Goal: Task Accomplishment & Management: Use online tool/utility

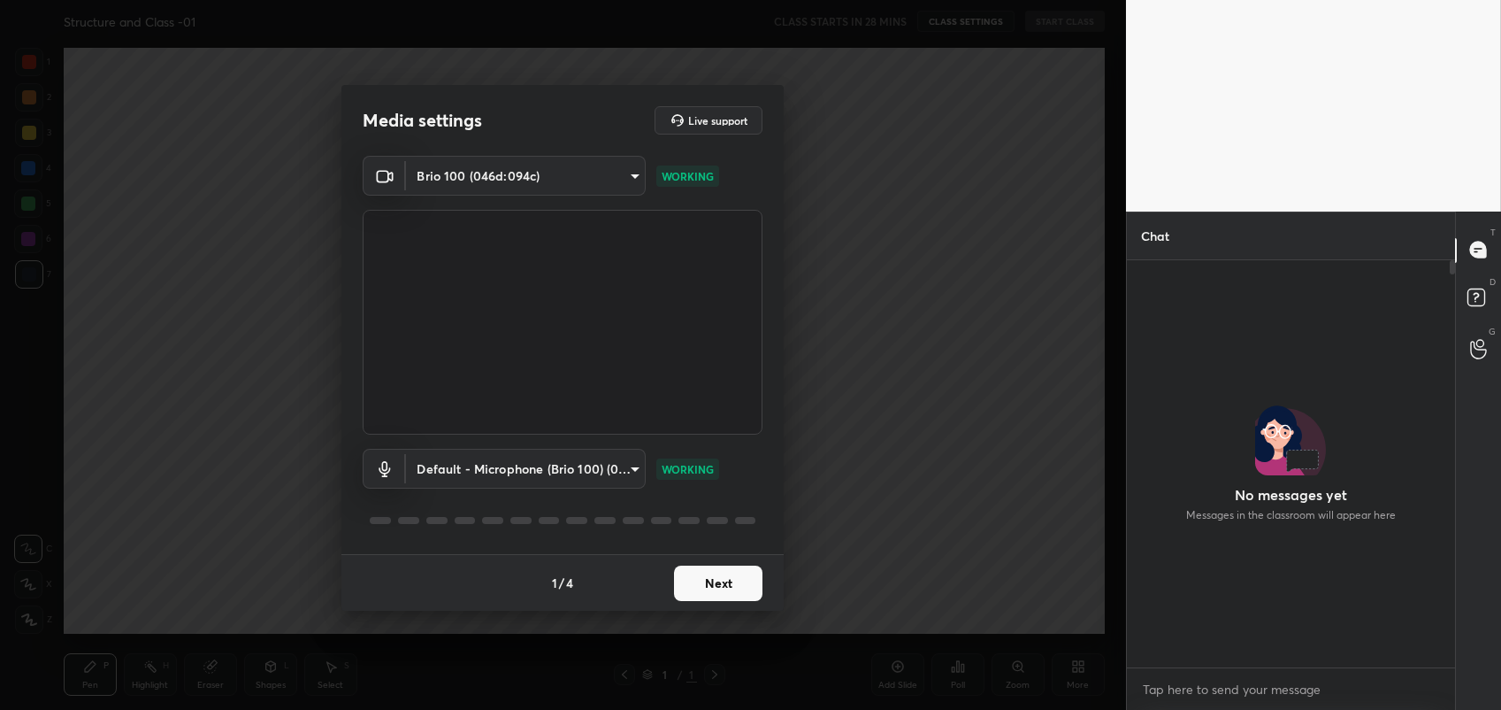
scroll to position [6, 5]
click at [503, 153] on div "Media settings Live support" at bounding box center [563, 120] width 442 height 71
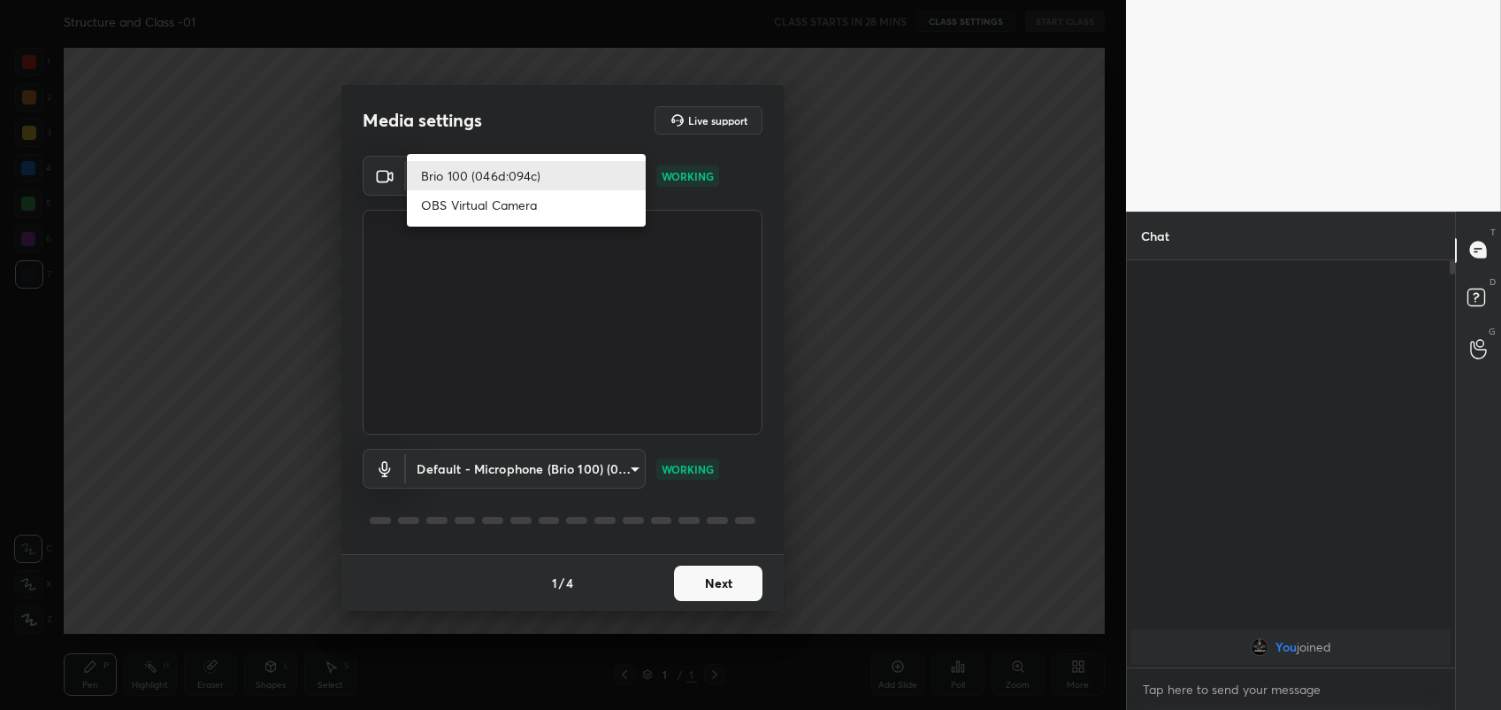
click at [504, 164] on body "1 2 3 4 5 6 7 C X Z C X Z E E Erase all H H Structure and Class -01 CLASS START…" at bounding box center [750, 355] width 1501 height 710
click at [732, 588] on div at bounding box center [750, 355] width 1501 height 710
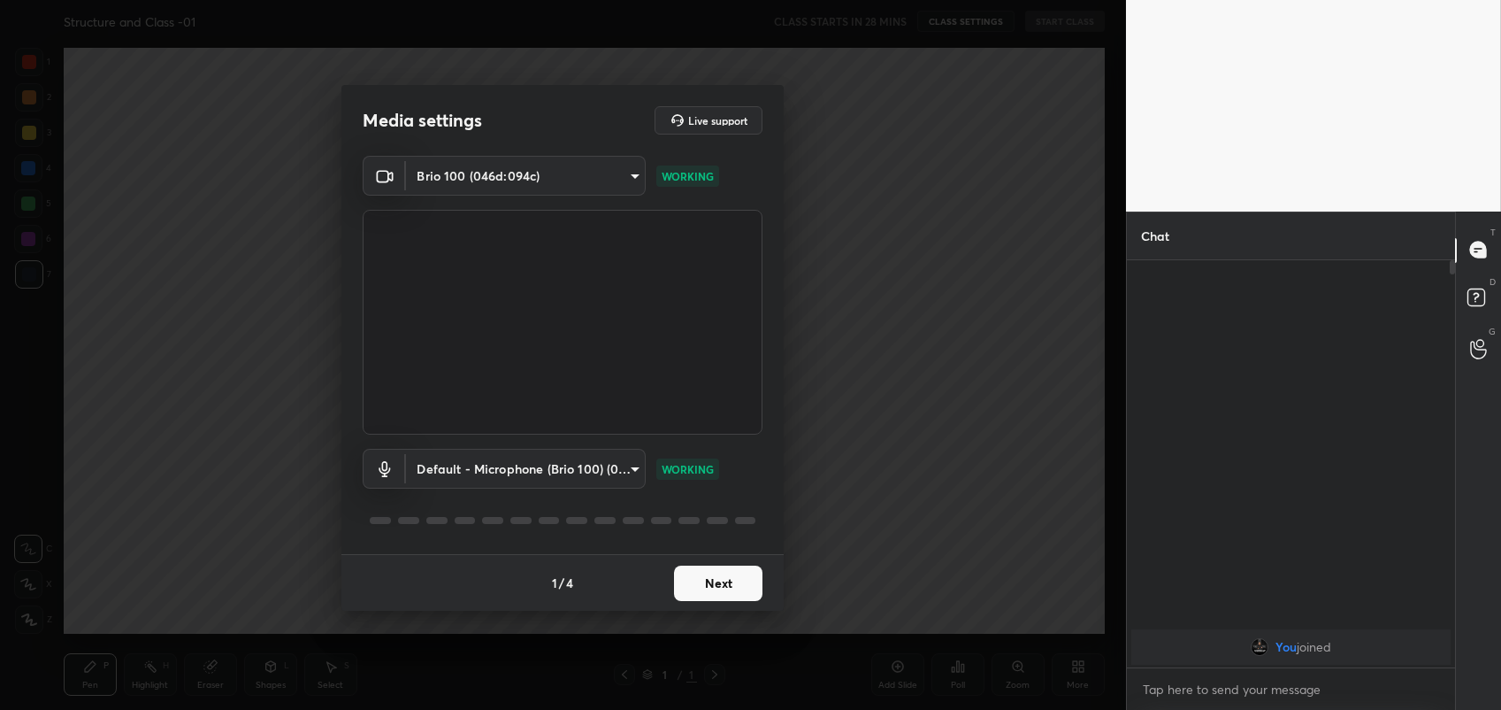
click at [732, 588] on button "Next" at bounding box center [718, 582] width 88 height 35
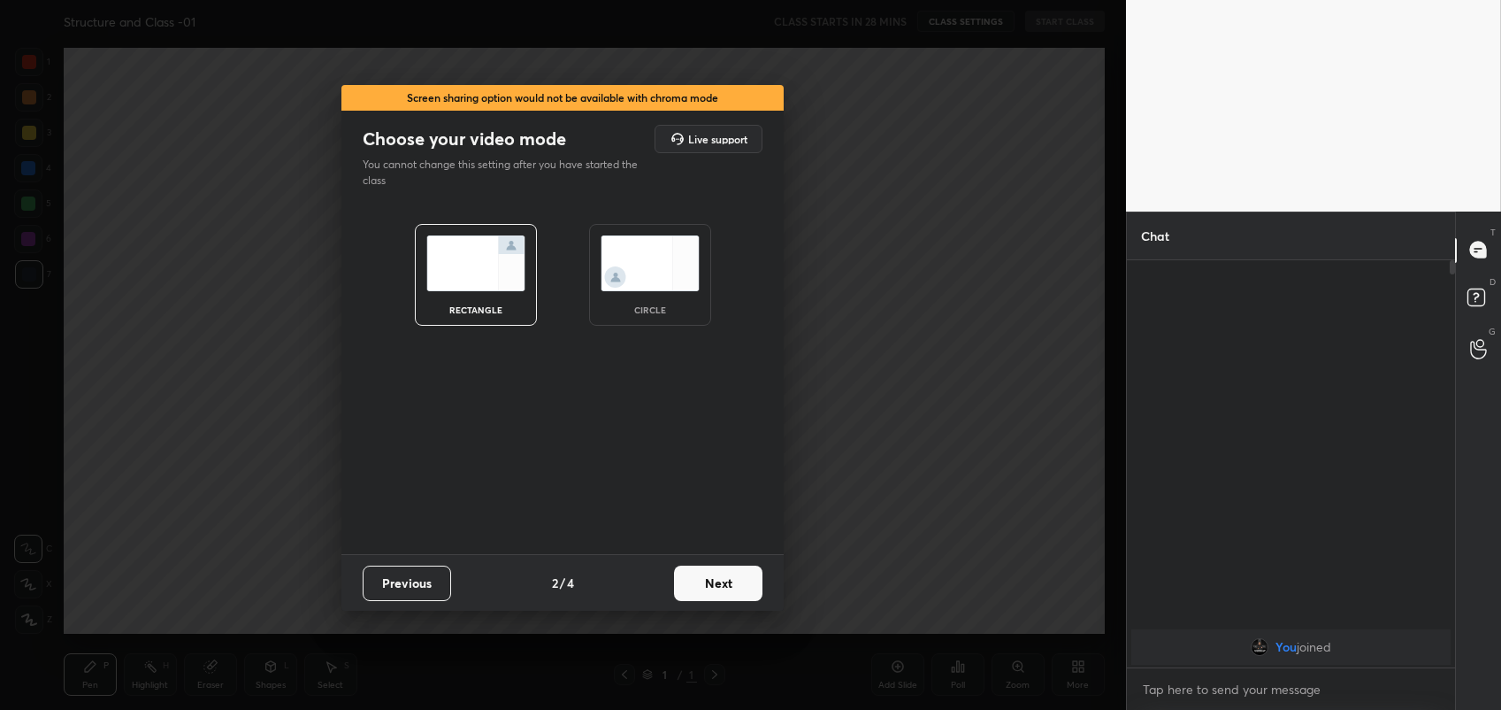
click at [732, 588] on button "Next" at bounding box center [718, 582] width 88 height 35
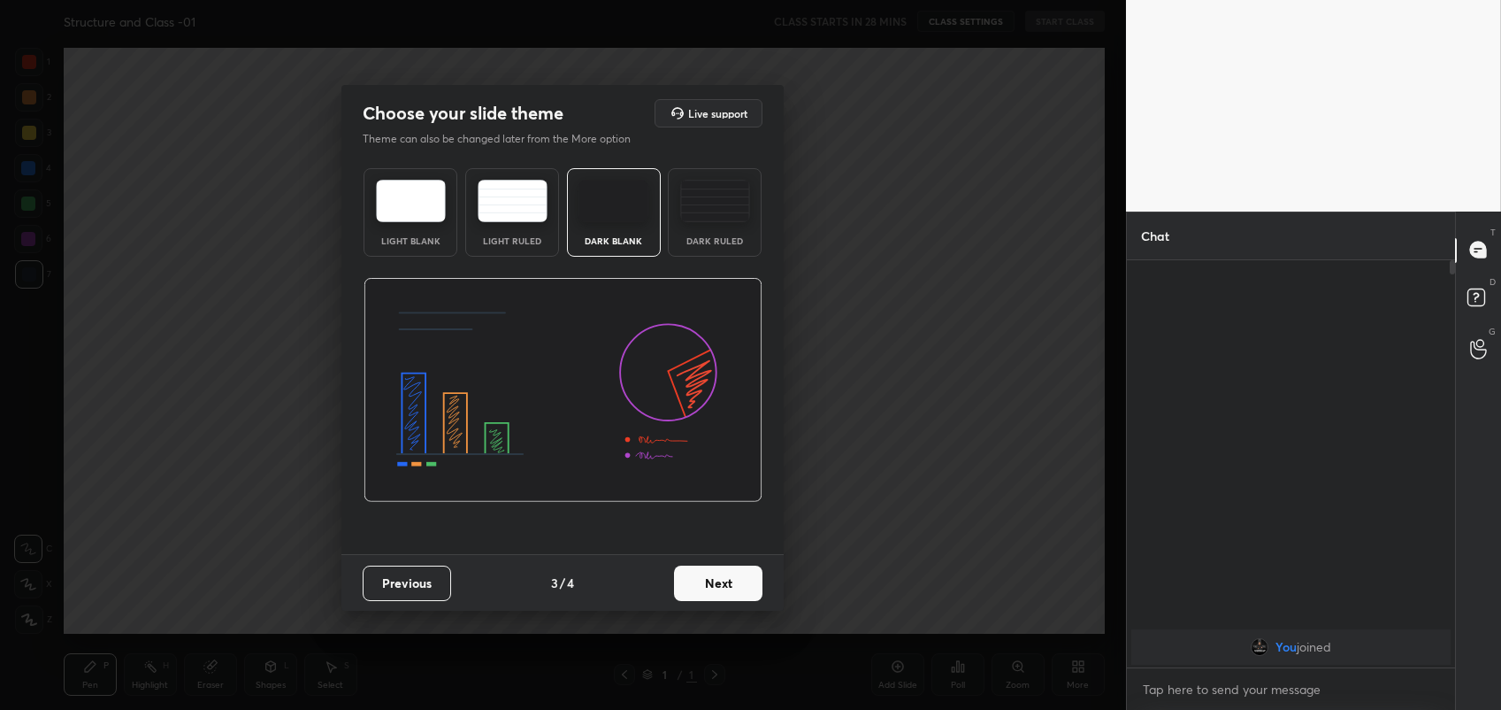
click at [732, 588] on button "Next" at bounding box center [718, 582] width 88 height 35
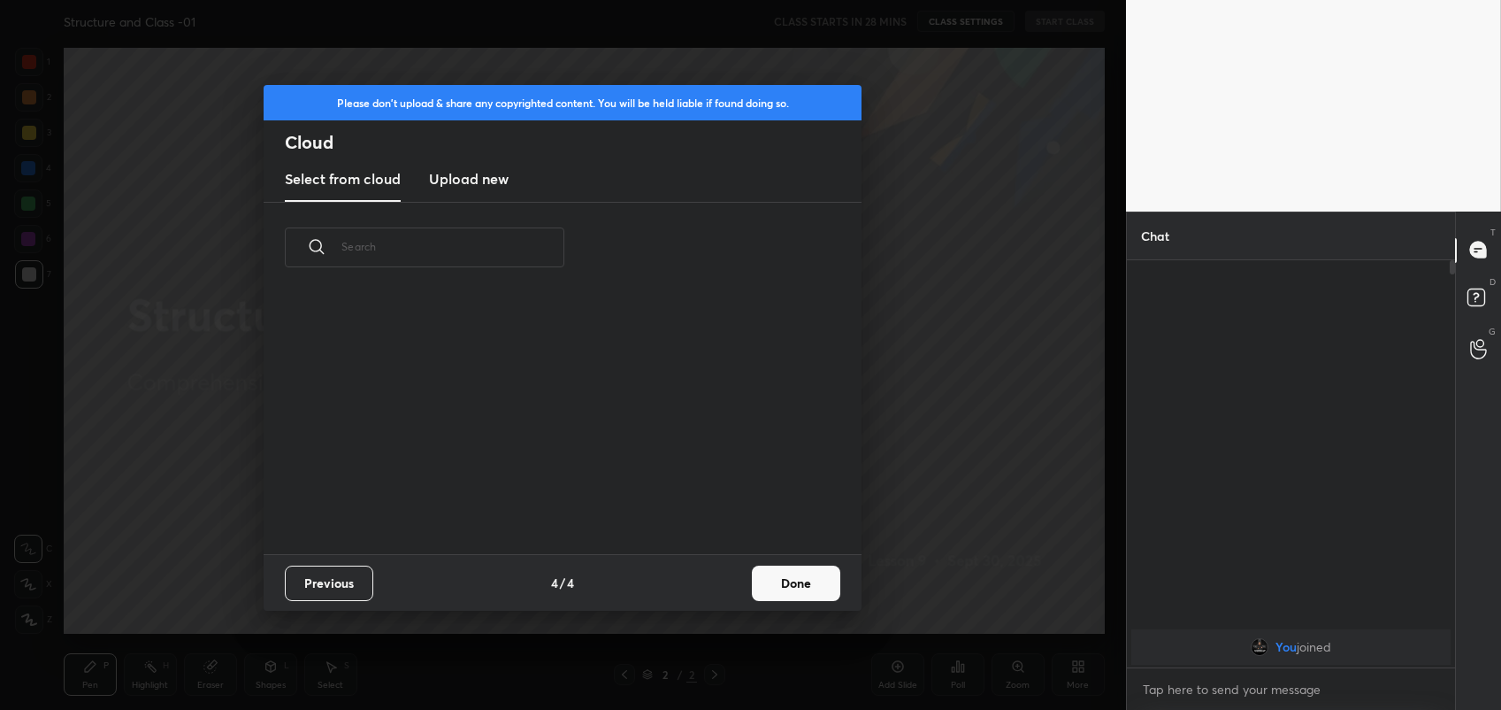
scroll to position [263, 567]
click at [821, 594] on button "Done" at bounding box center [796, 582] width 88 height 35
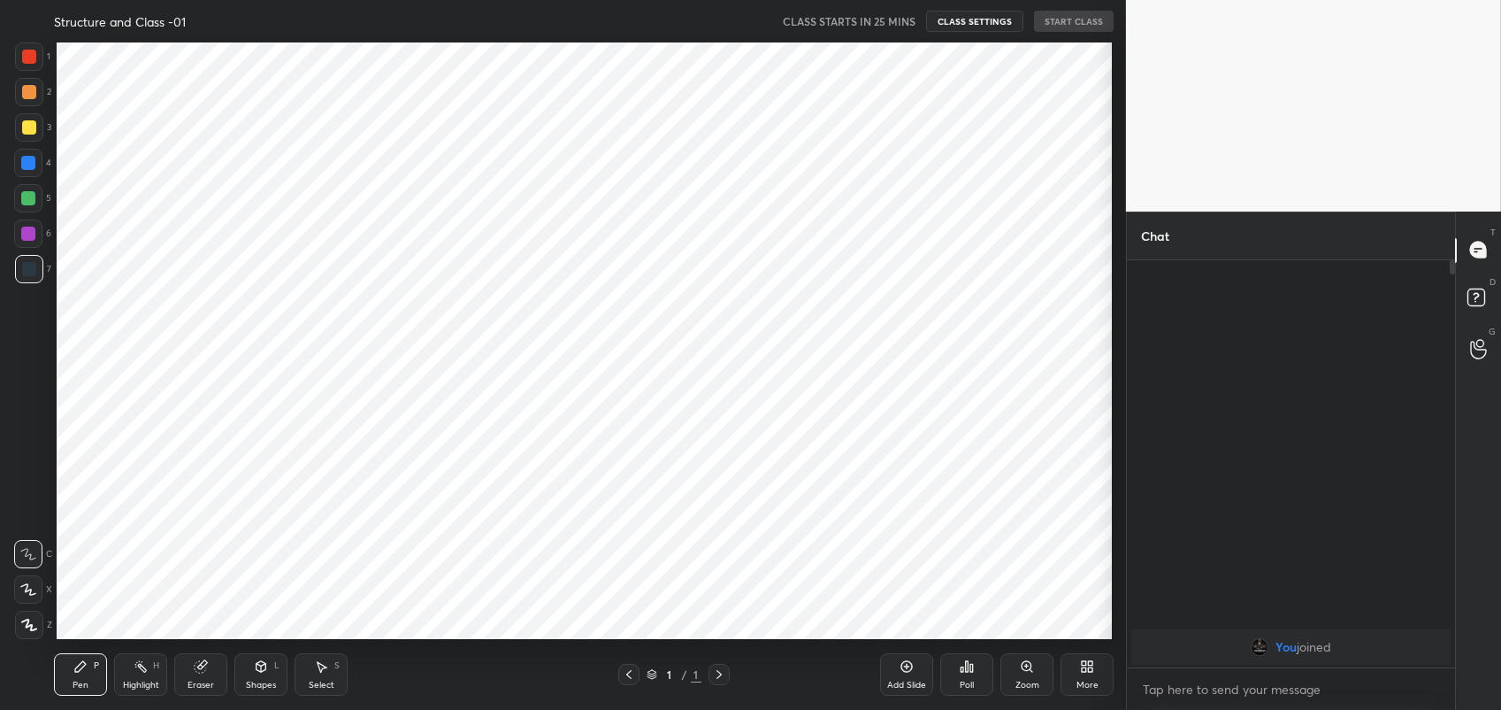
scroll to position [87878, 87419]
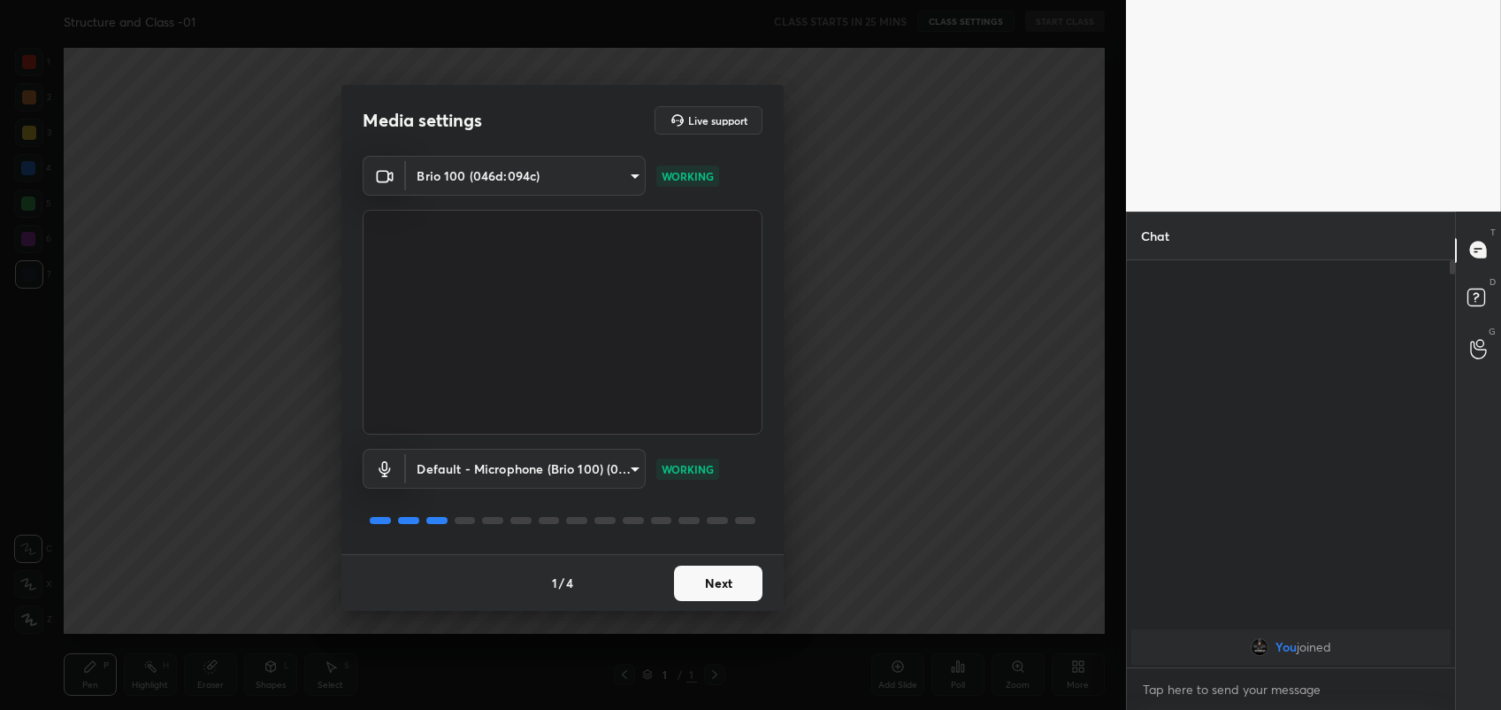
click at [710, 578] on button "Next" at bounding box center [718, 582] width 88 height 35
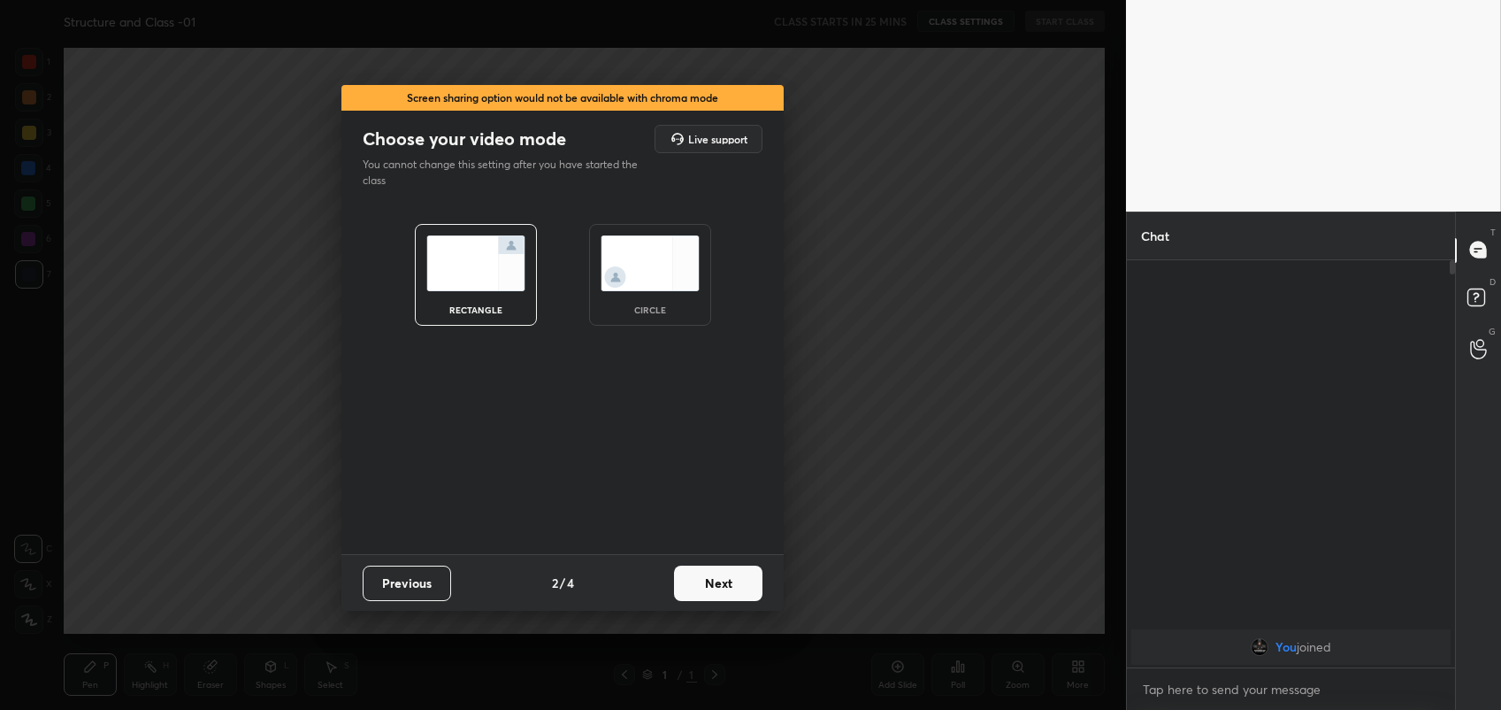
click at [710, 578] on button "Next" at bounding box center [718, 582] width 88 height 35
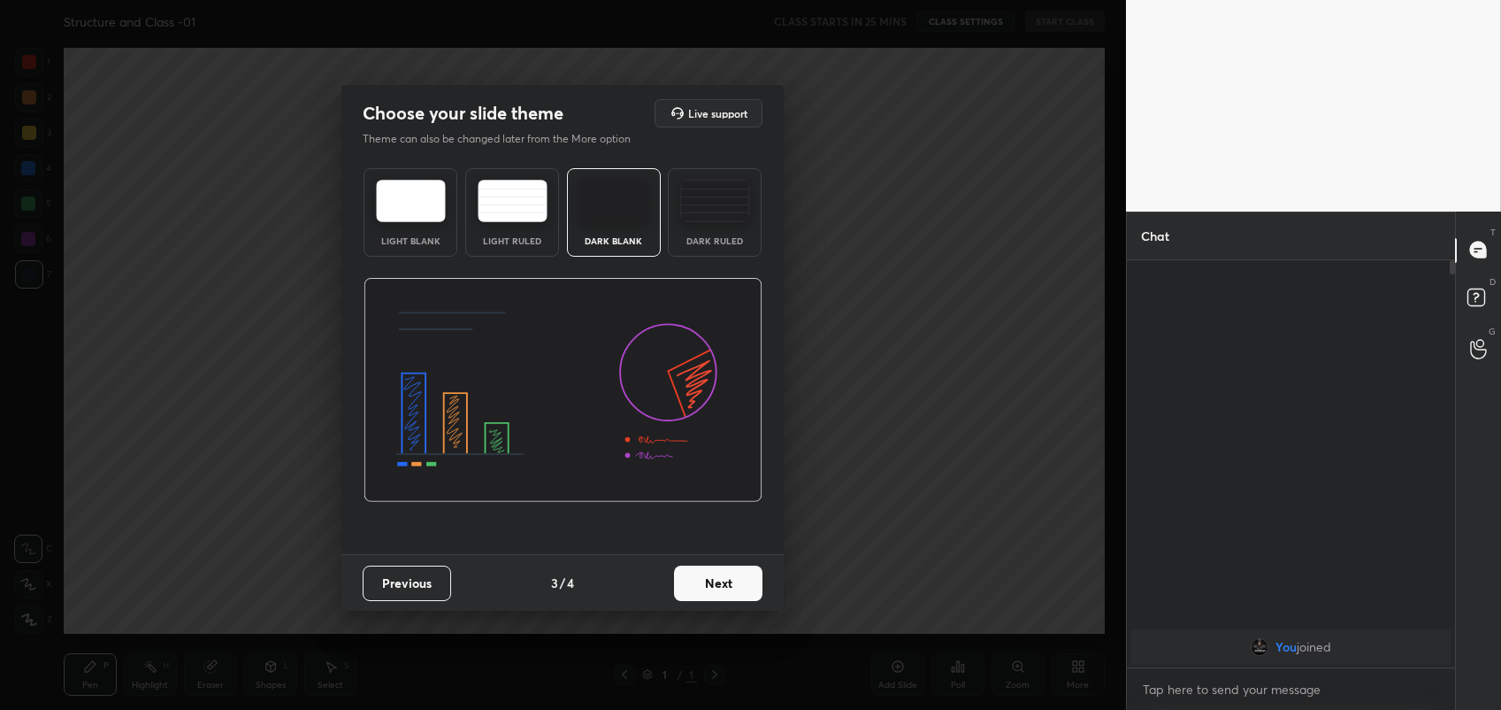
click at [710, 578] on button "Next" at bounding box center [718, 582] width 88 height 35
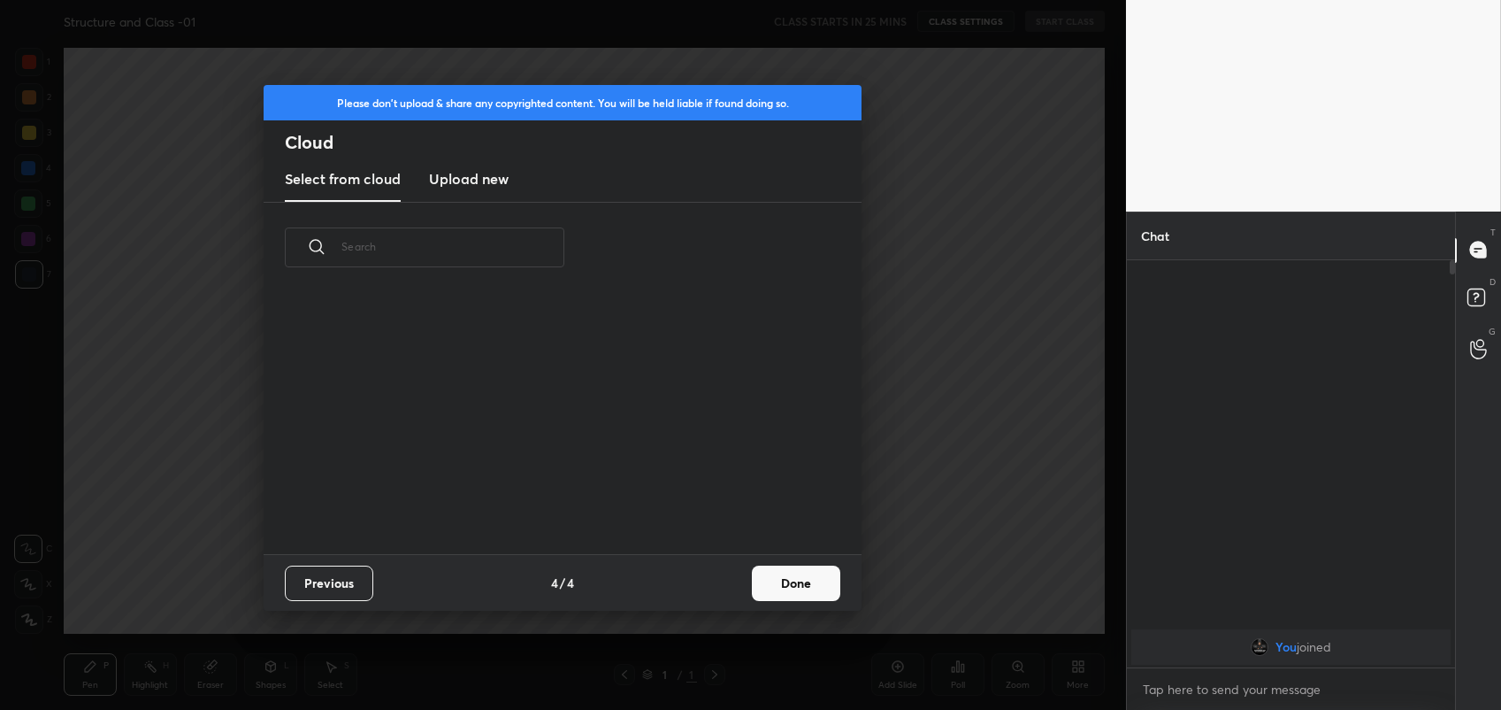
scroll to position [5, 9]
click at [801, 584] on button "Done" at bounding box center [796, 582] width 88 height 35
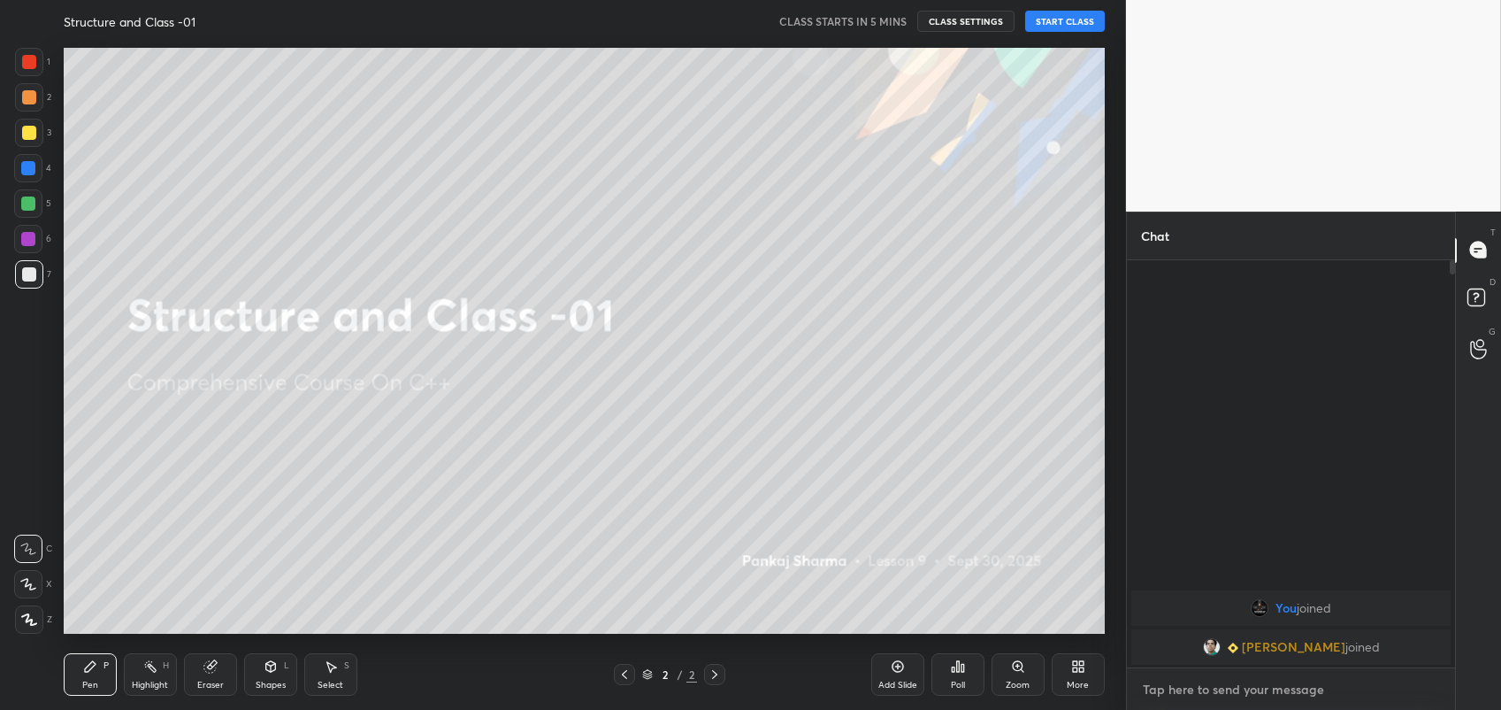
type textarea "x"
click at [1217, 687] on textarea at bounding box center [1291, 689] width 300 height 28
type textarea "t"
type textarea "x"
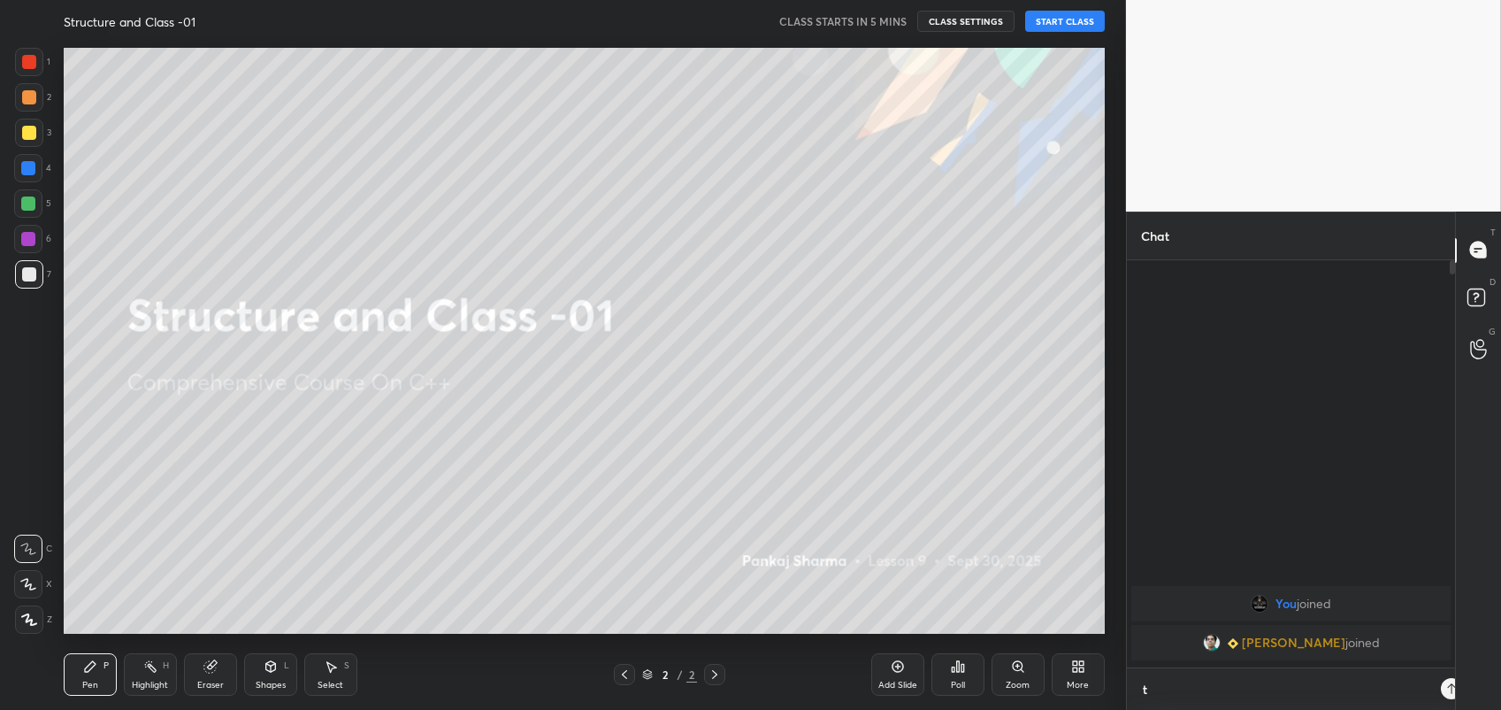
type textarea "to"
type textarea "x"
type textarea "[PERSON_NAME]"
type textarea "x"
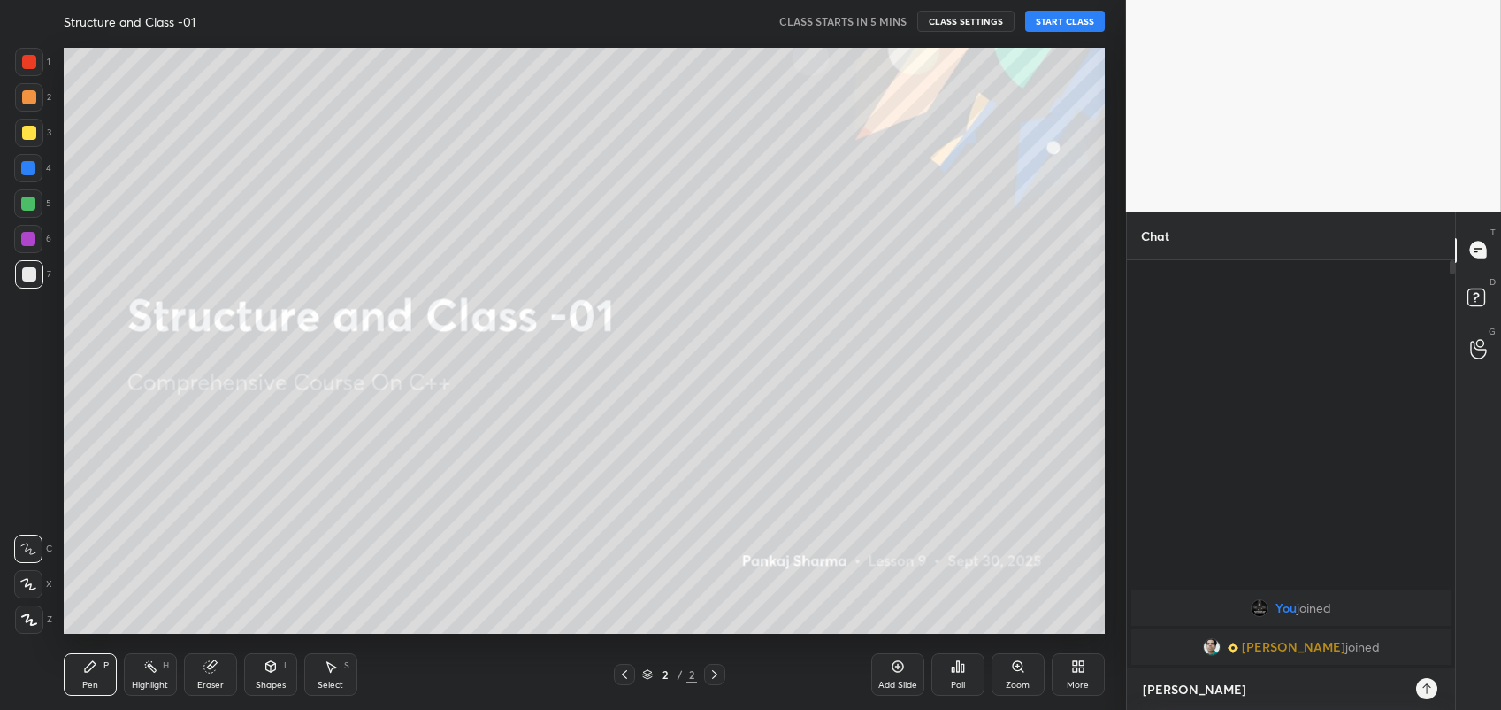
type textarea "toda"
type textarea "x"
type textarea "[DATE]"
type textarea "x"
type textarea "[DATE]"
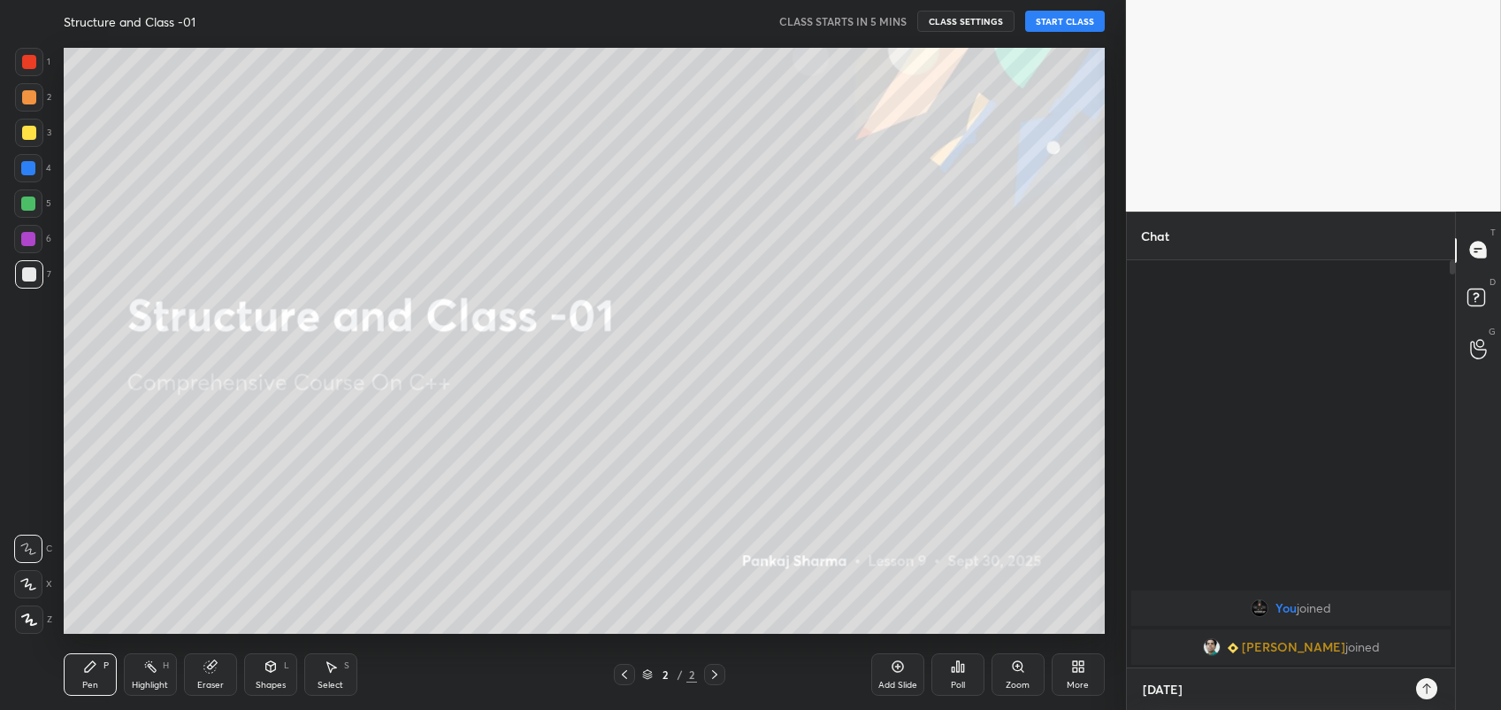
type textarea "x"
type textarea "[DATE] c"
type textarea "x"
type textarea "[DATE] cl"
type textarea "x"
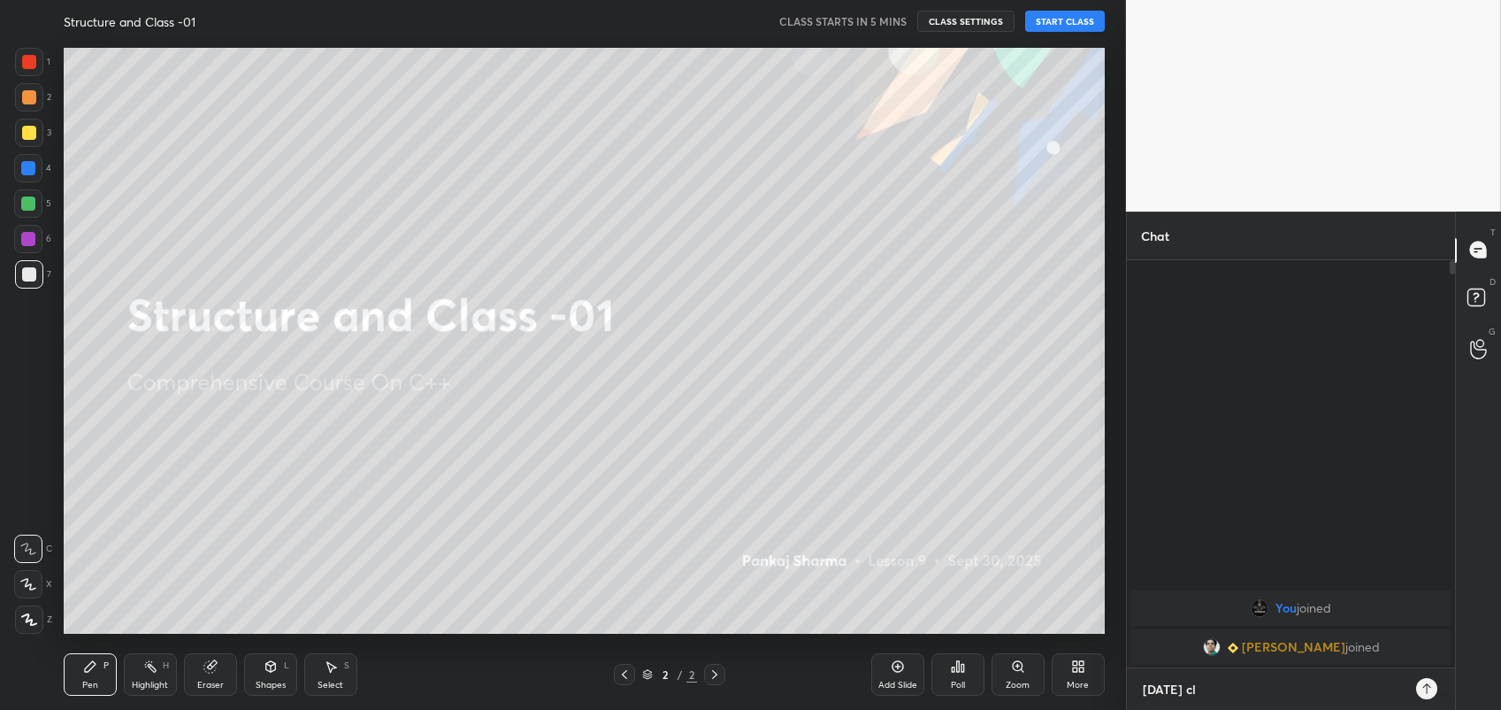
type textarea "[DATE] cla"
type textarea "x"
type textarea "[DATE] clas"
type textarea "x"
type textarea "[DATE] class"
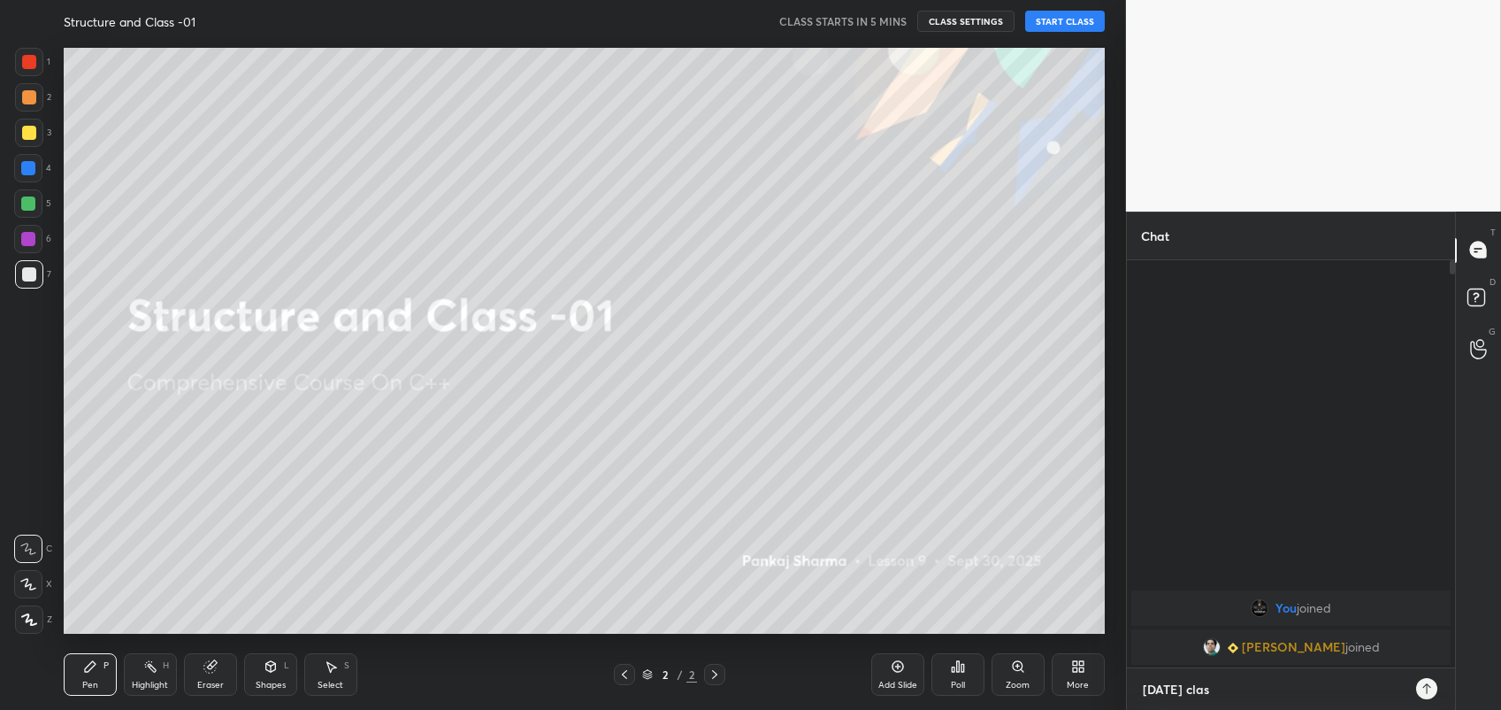
type textarea "x"
type textarea "[DATE] class"
type textarea "x"
type textarea "[DATE] class c"
type textarea "x"
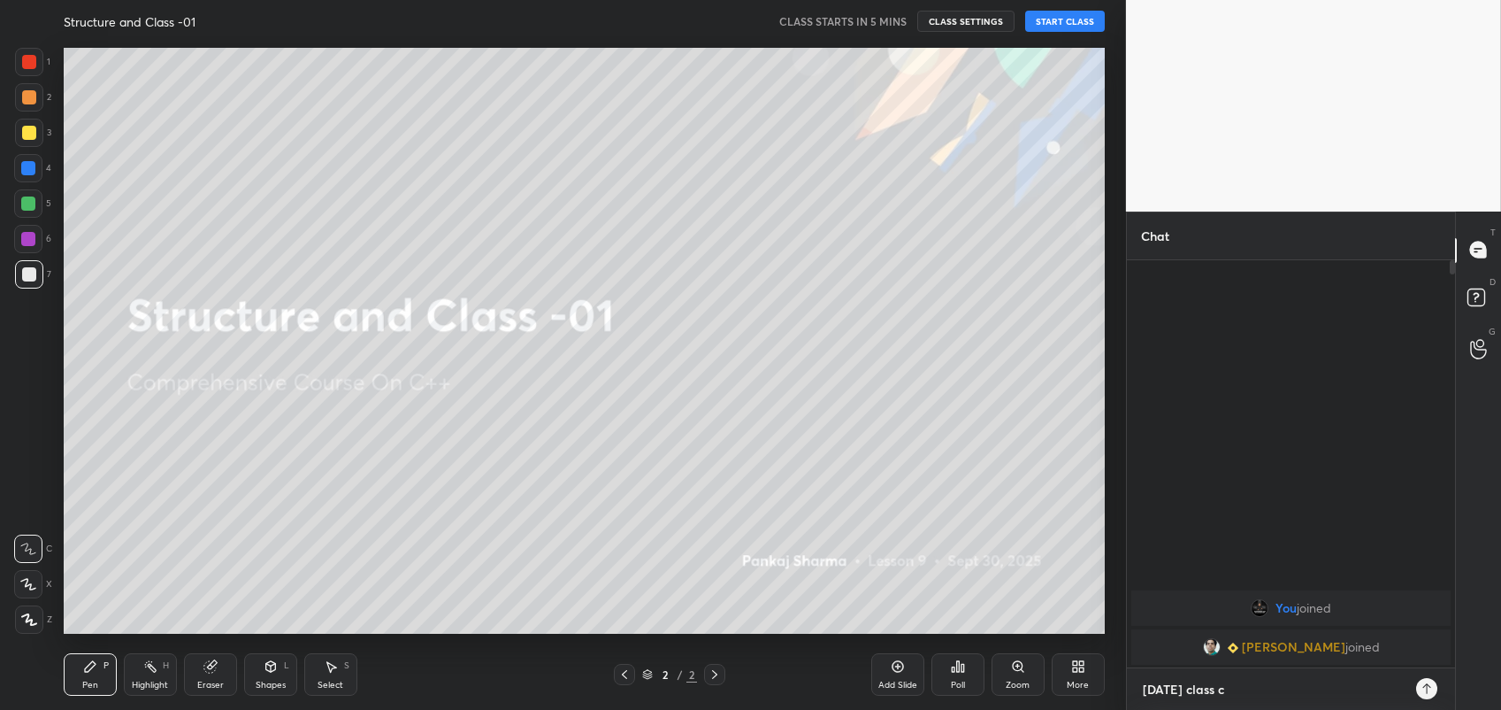
type textarea "[DATE] class ca"
type textarea "x"
type textarea "[DATE] class can"
type textarea "x"
type textarea "[DATE] class canc"
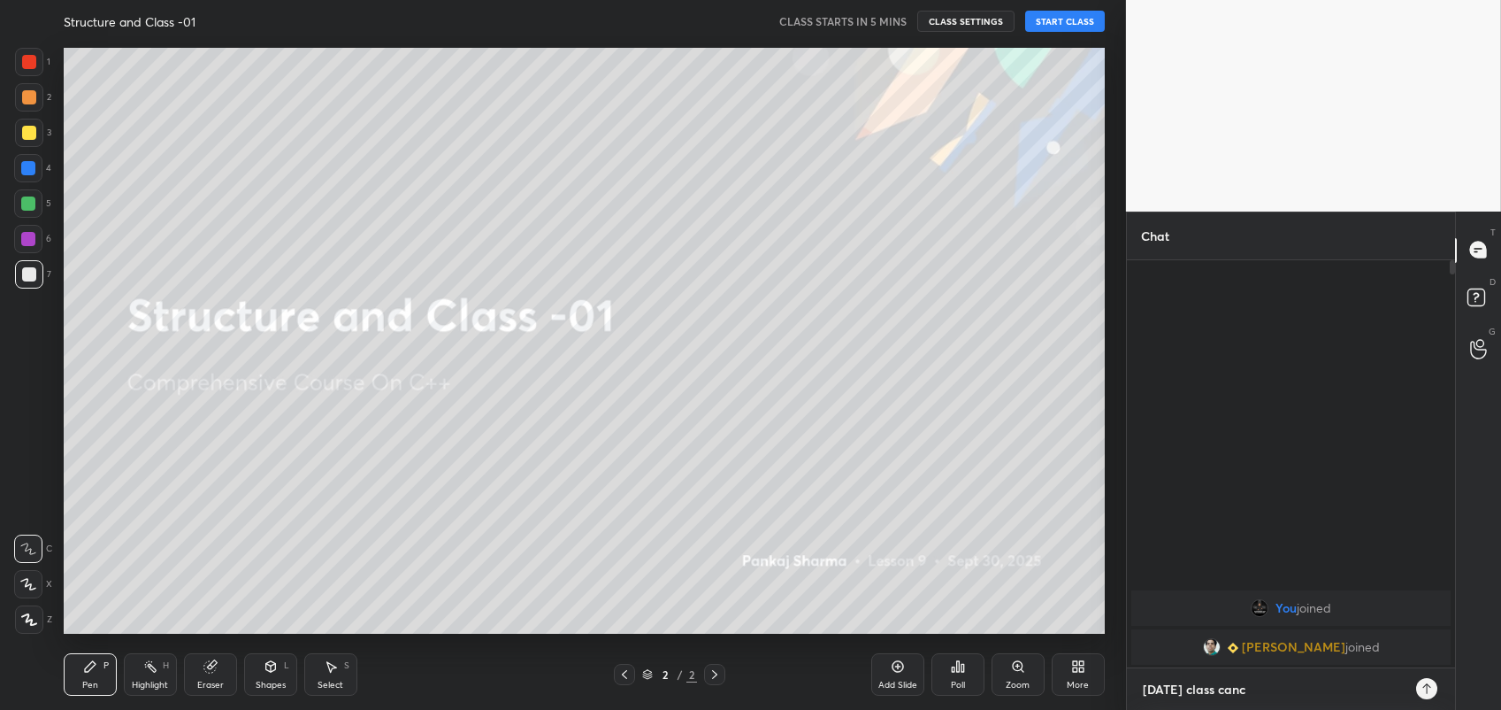
type textarea "x"
type textarea "[DATE] class cance"
type textarea "x"
type textarea "[DATE] class cancel"
type textarea "x"
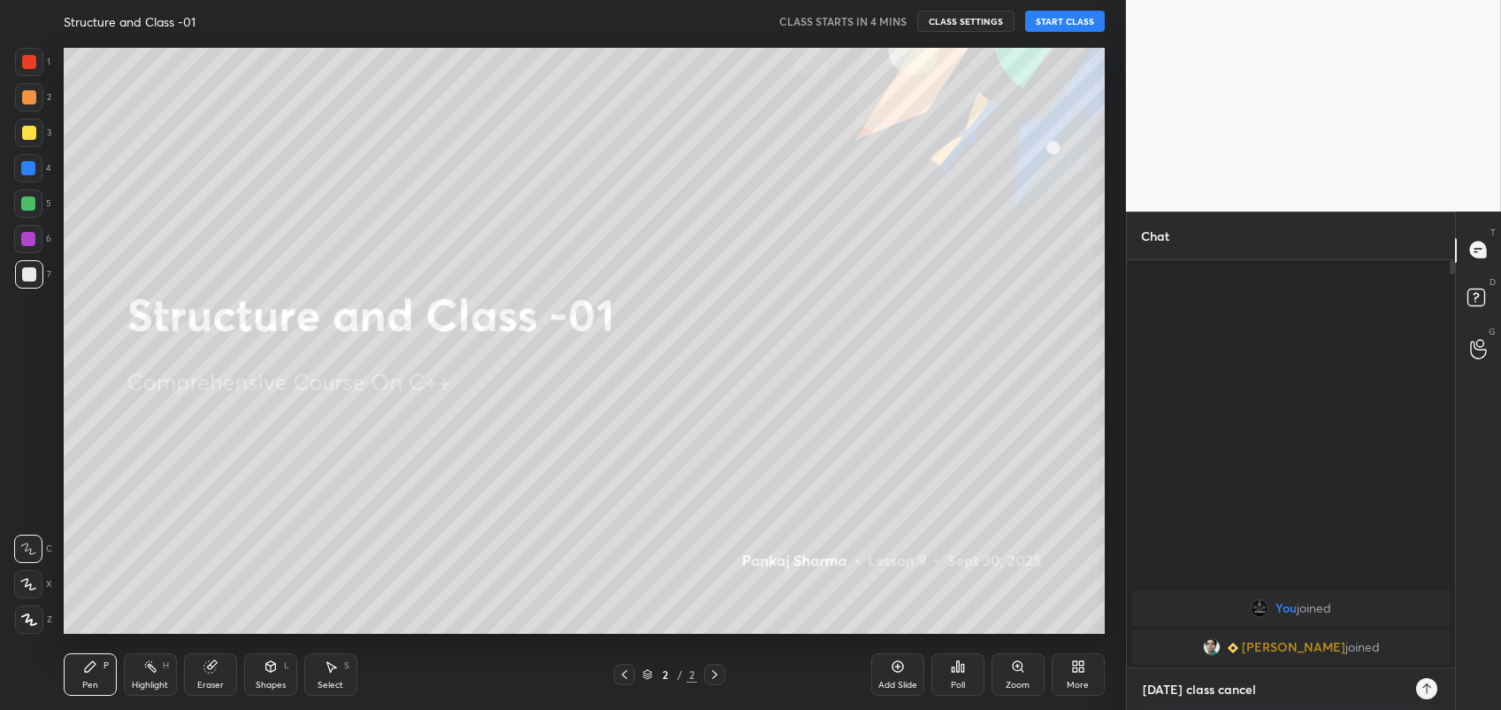
type textarea "[DATE] class cancel"
click at [1059, 27] on button "START CLASS" at bounding box center [1065, 21] width 80 height 21
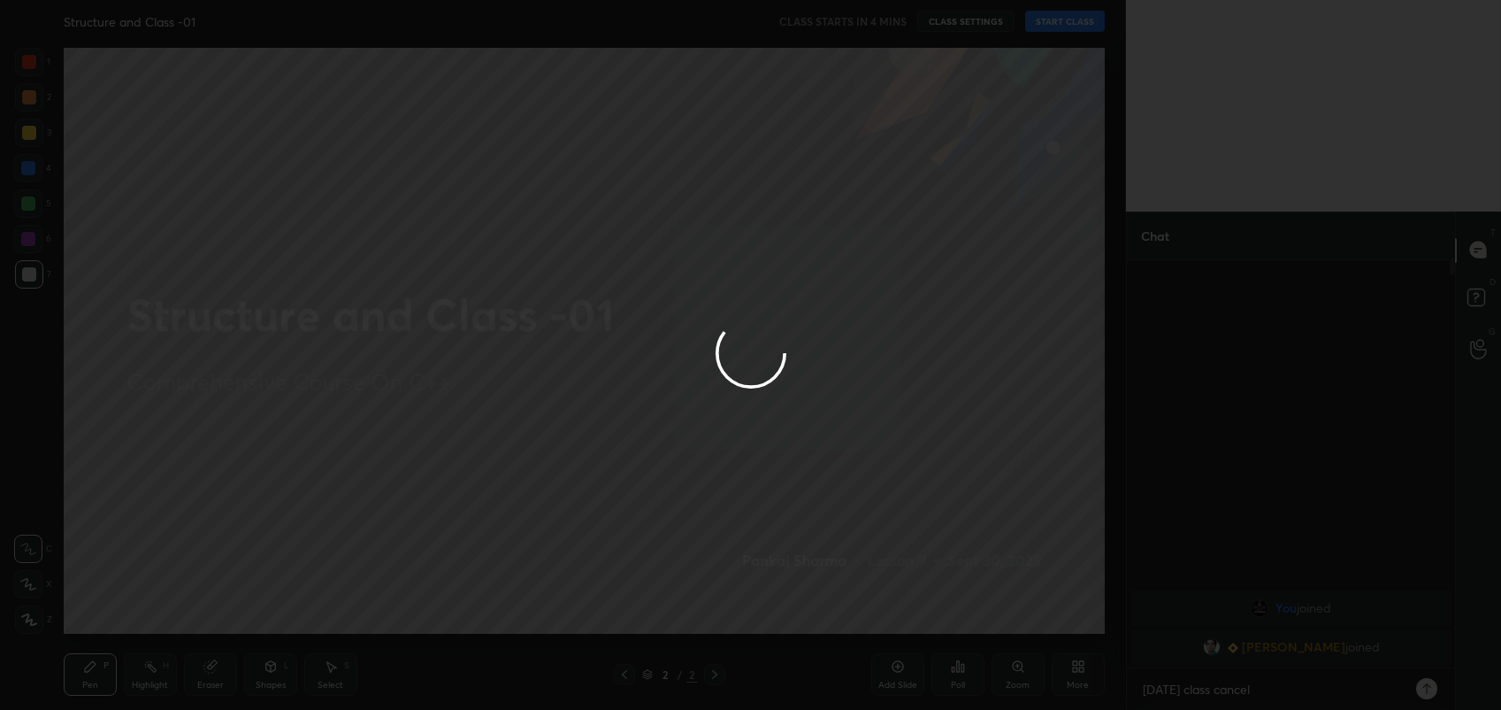
type textarea "x"
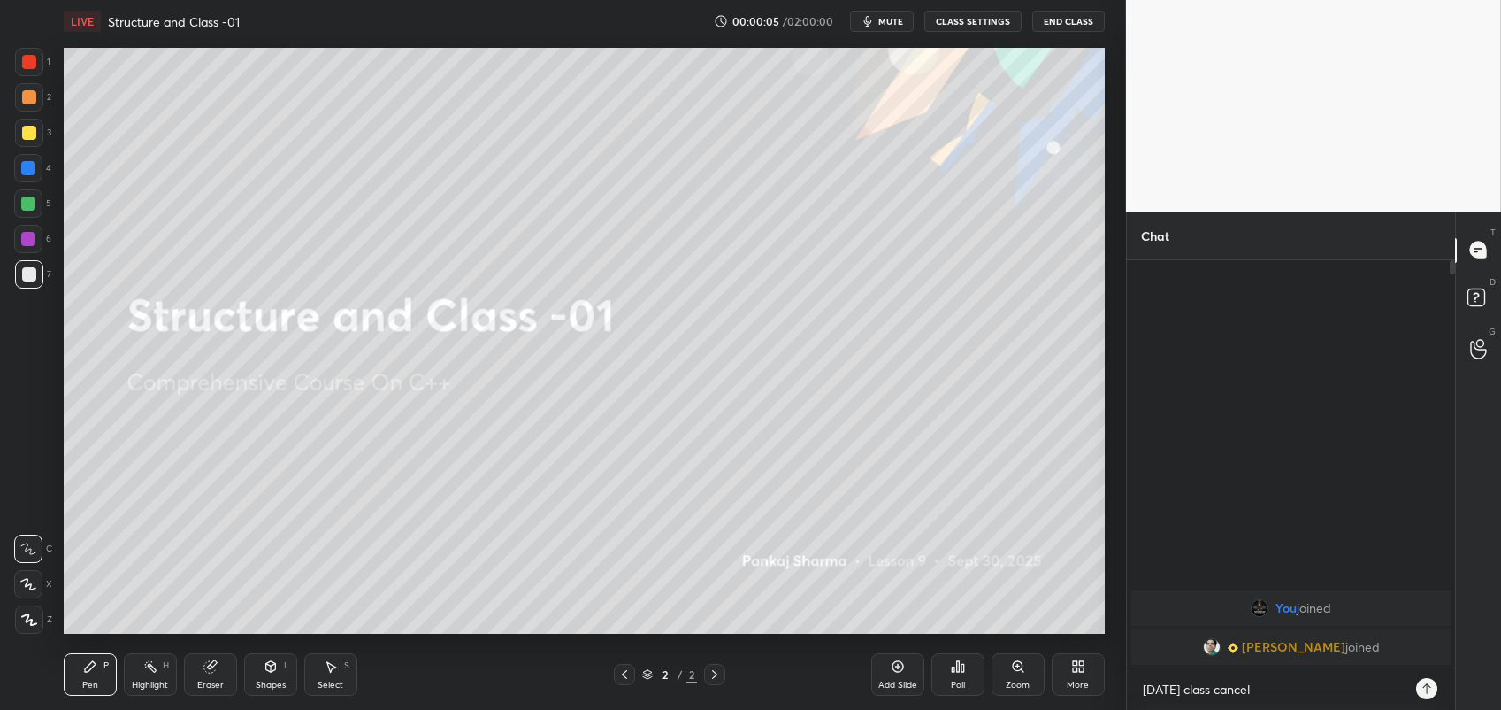
click at [882, 15] on span "mute" at bounding box center [891, 21] width 25 height 12
click at [850, 11] on button "unmute" at bounding box center [882, 21] width 64 height 21
click at [1432, 687] on icon at bounding box center [1427, 688] width 14 height 14
type textarea "x"
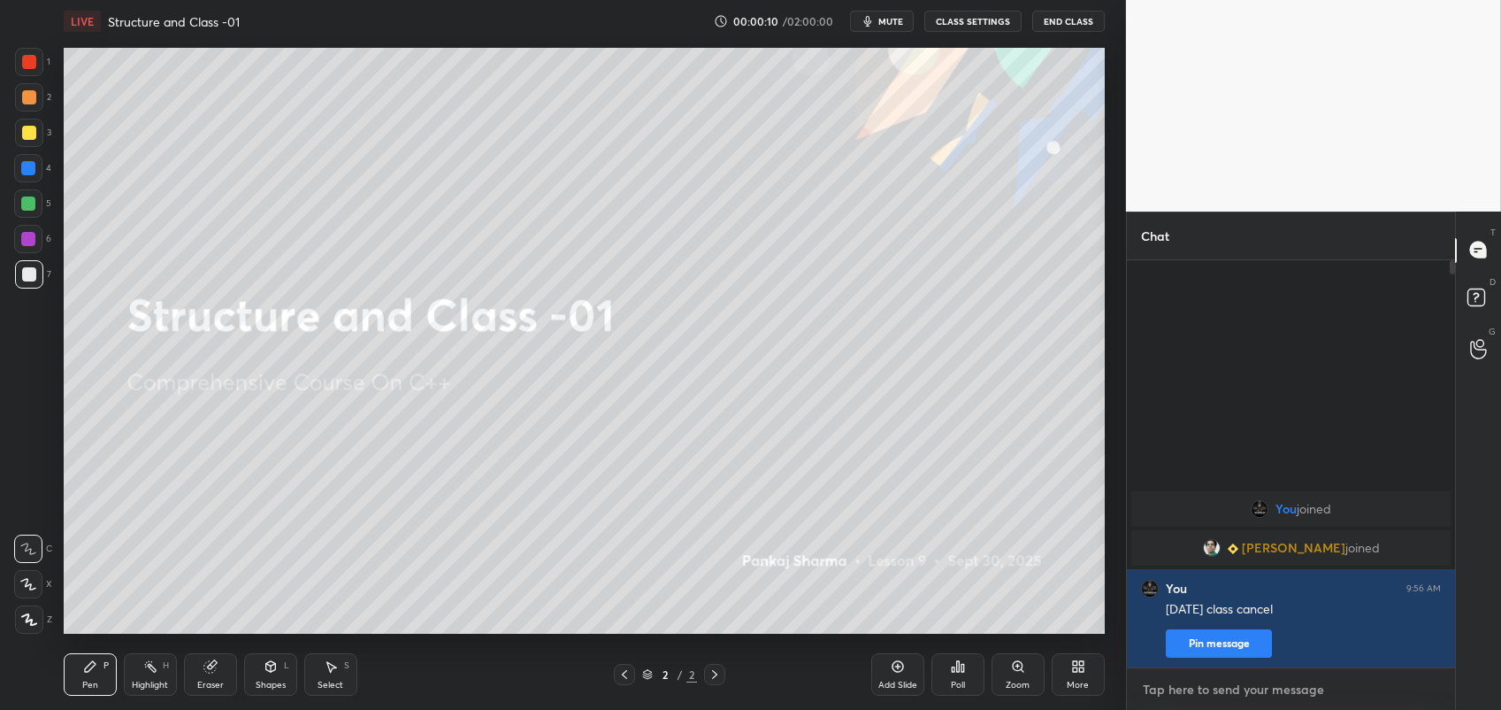
click at [1289, 687] on textarea at bounding box center [1291, 689] width 300 height 28
type textarea "s"
type textarea "x"
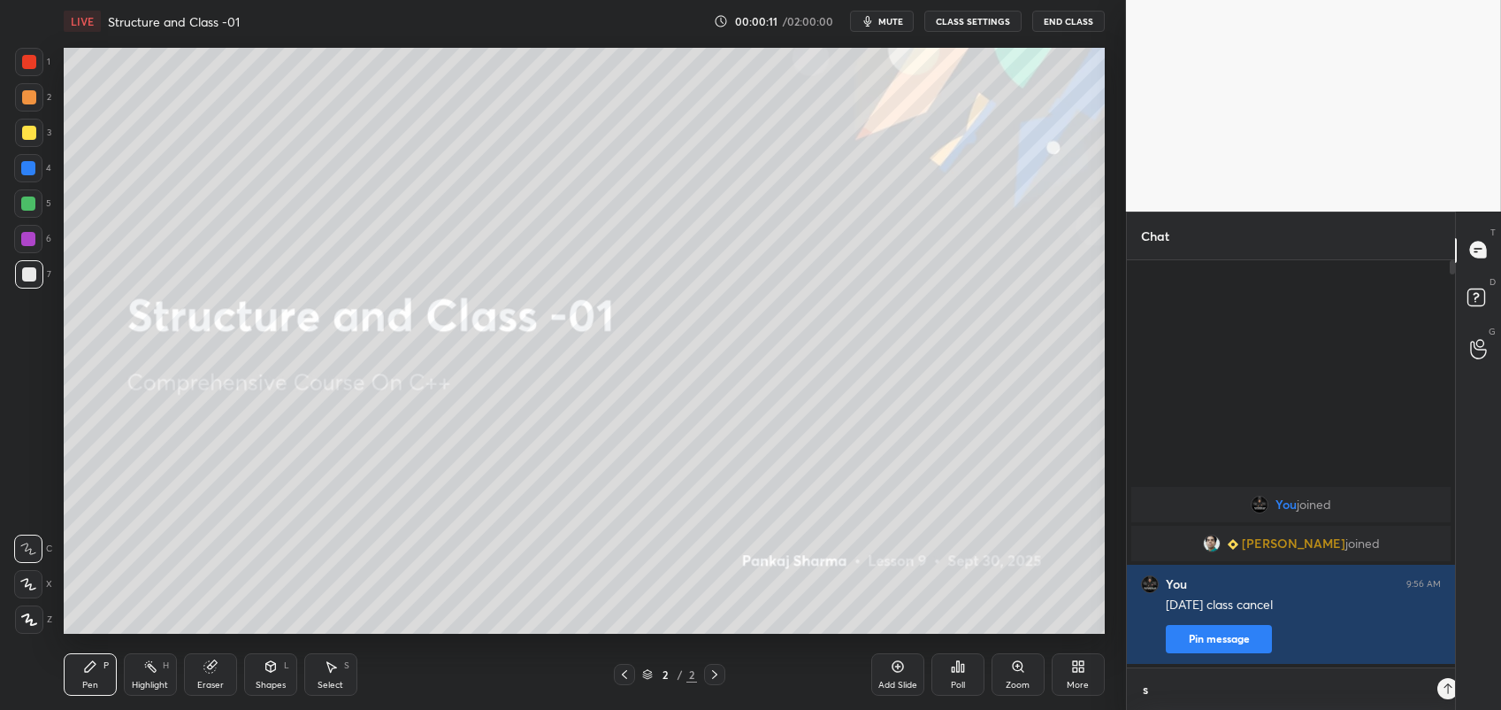
scroll to position [250, 324]
type textarea "sh"
type textarea "x"
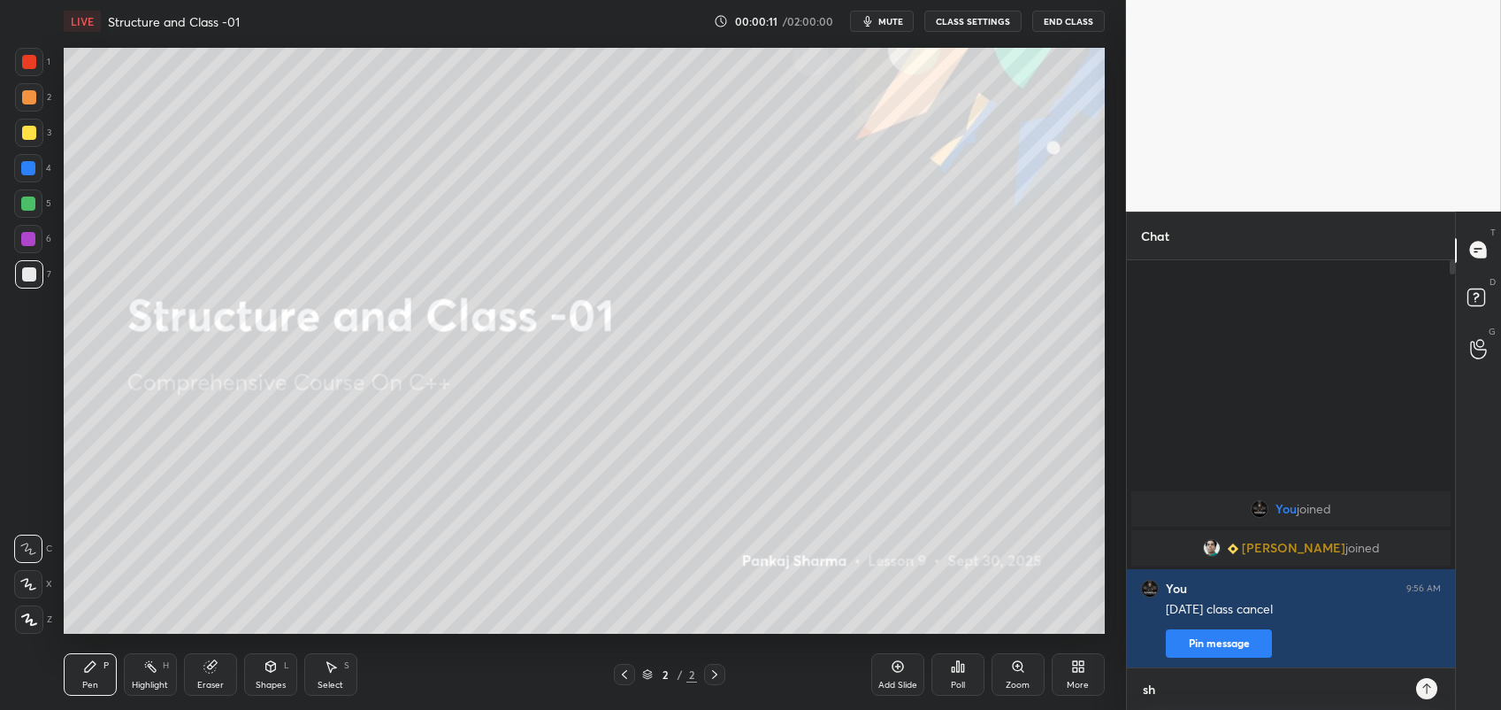
type textarea "sha"
type textarea "x"
type textarea "[DEMOGRAPHIC_DATA]"
type textarea "x"
type textarea "sha"
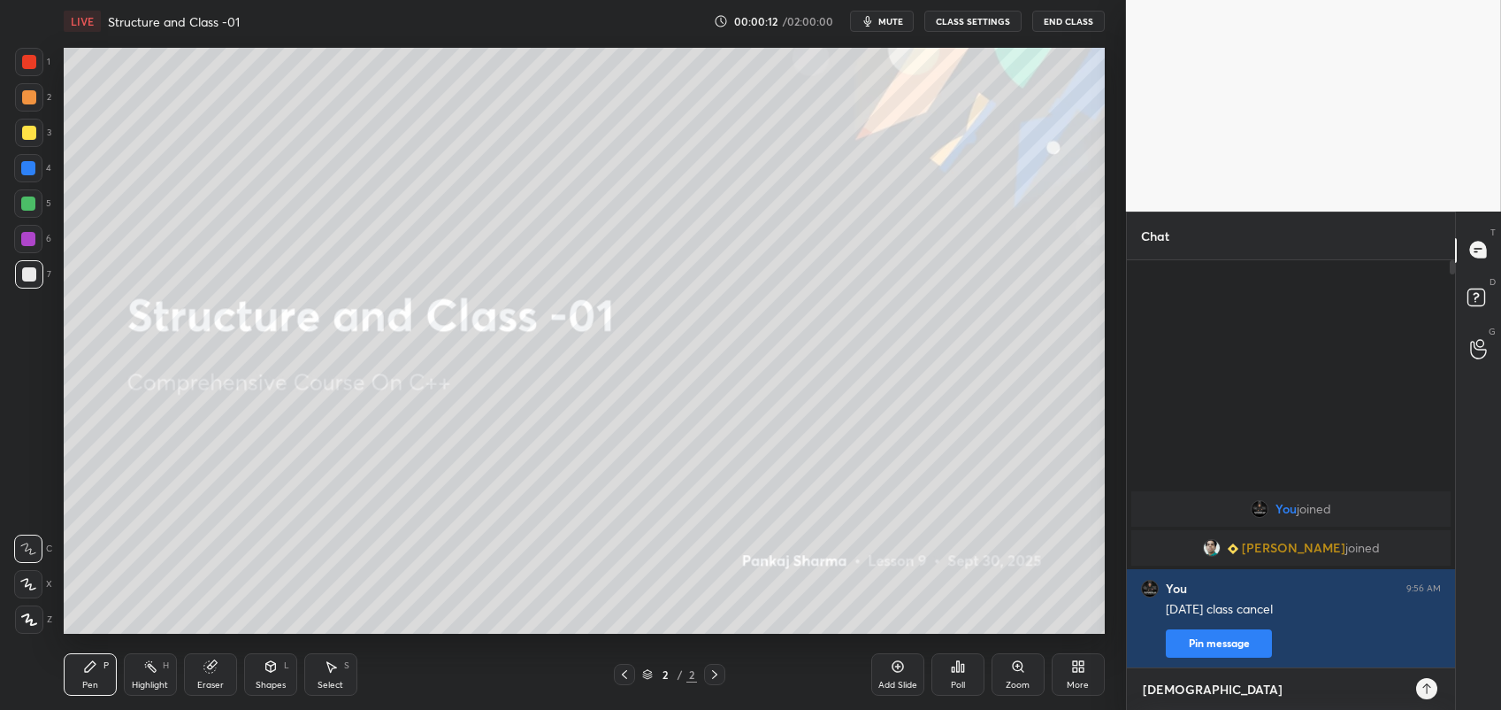
type textarea "x"
type textarea "sh"
type textarea "x"
type textarea "s"
type textarea "x"
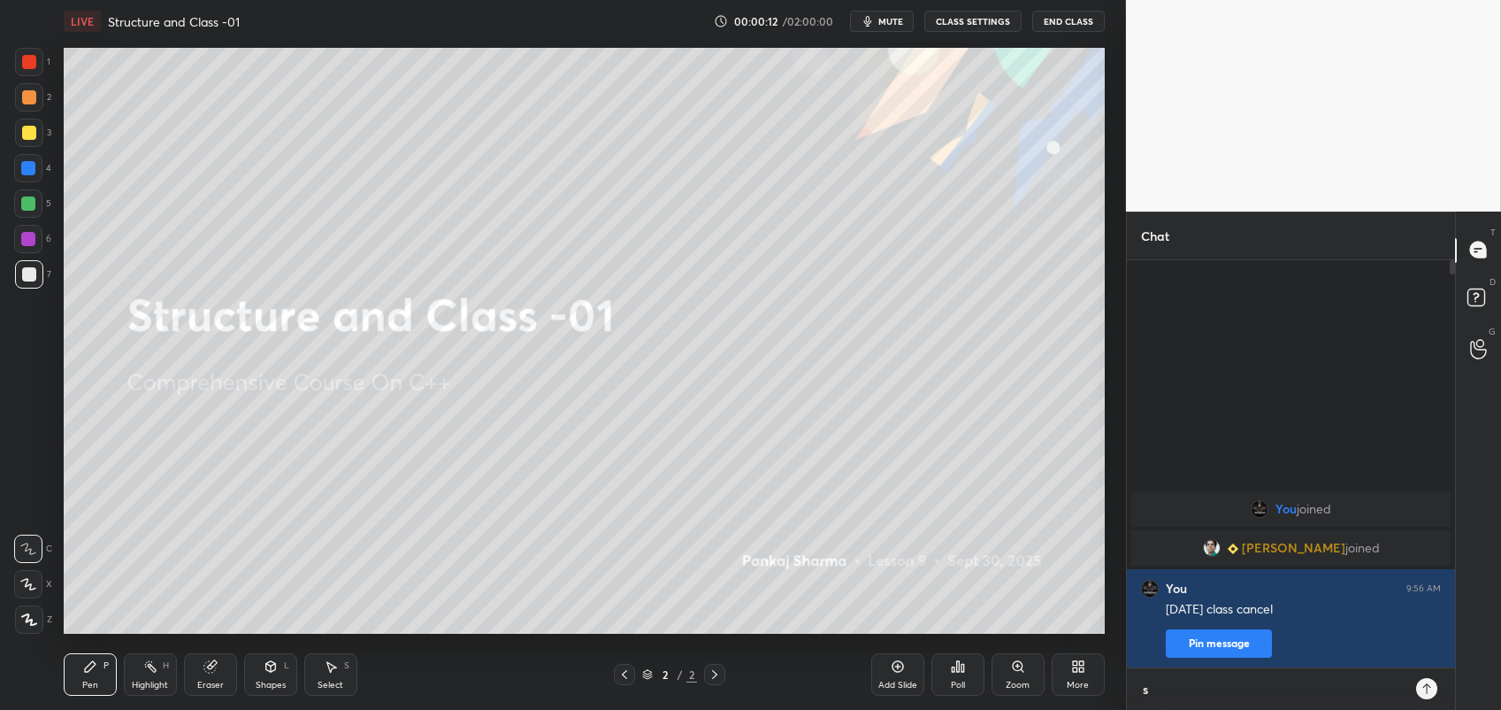
type textarea "x"
type textarea "e"
type textarea "x"
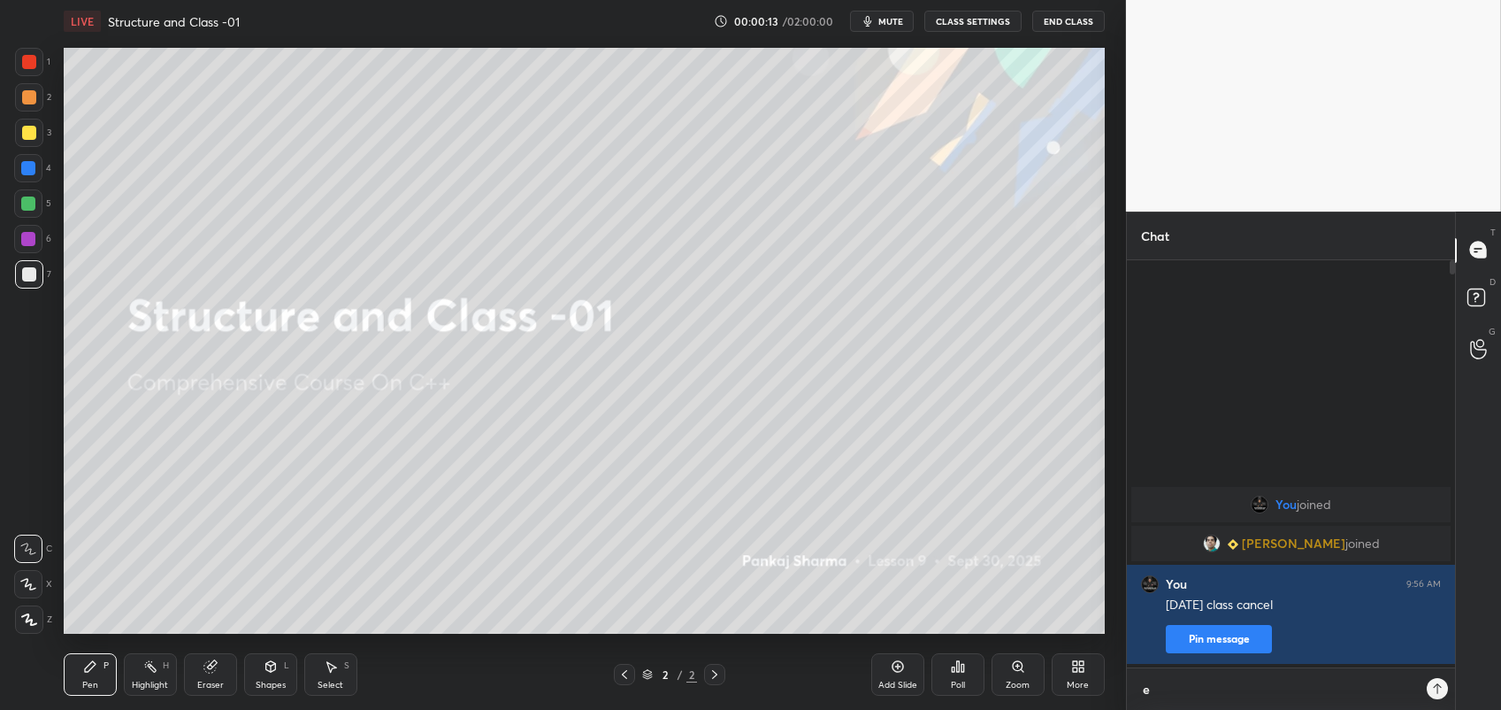
scroll to position [250, 324]
type textarea "ev"
type textarea "x"
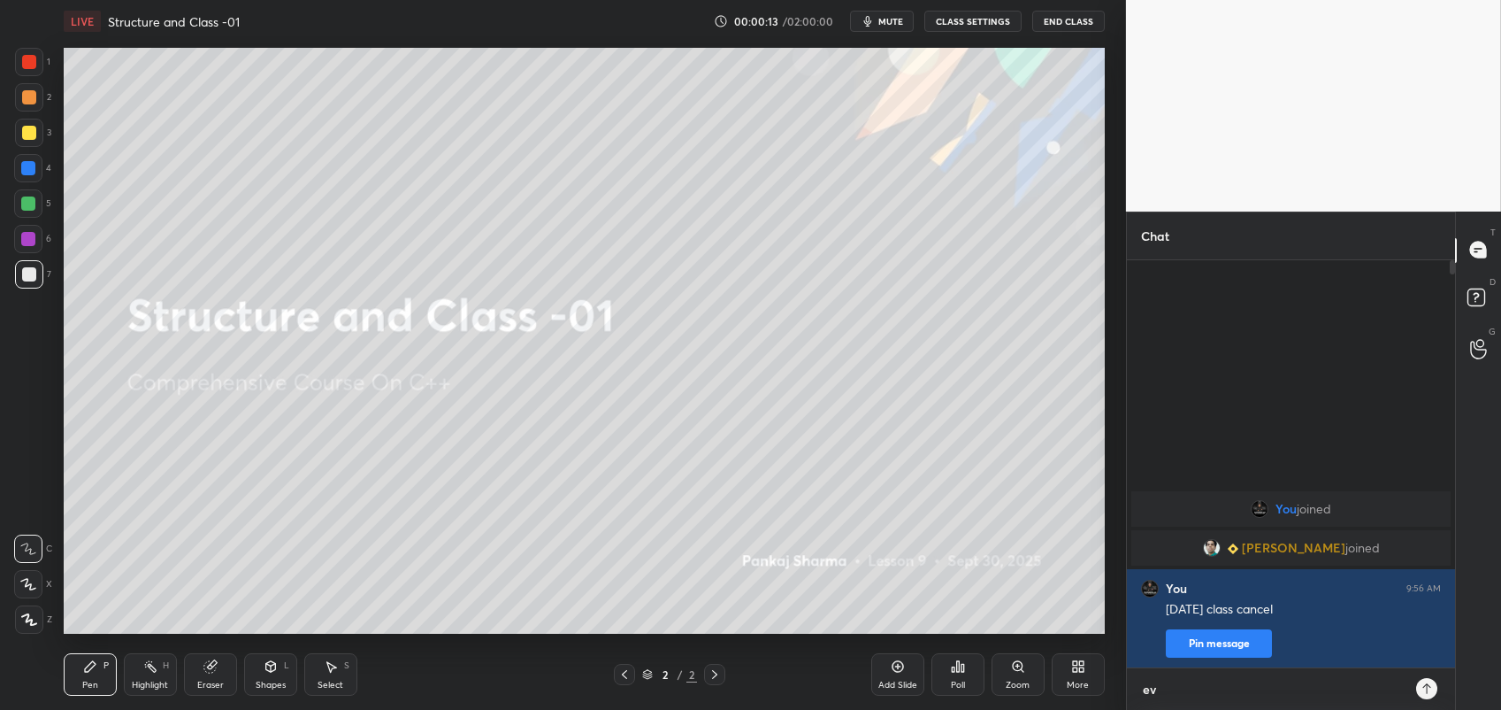
type textarea "eve"
type textarea "x"
type textarea "even"
type textarea "x"
type textarea "eveni"
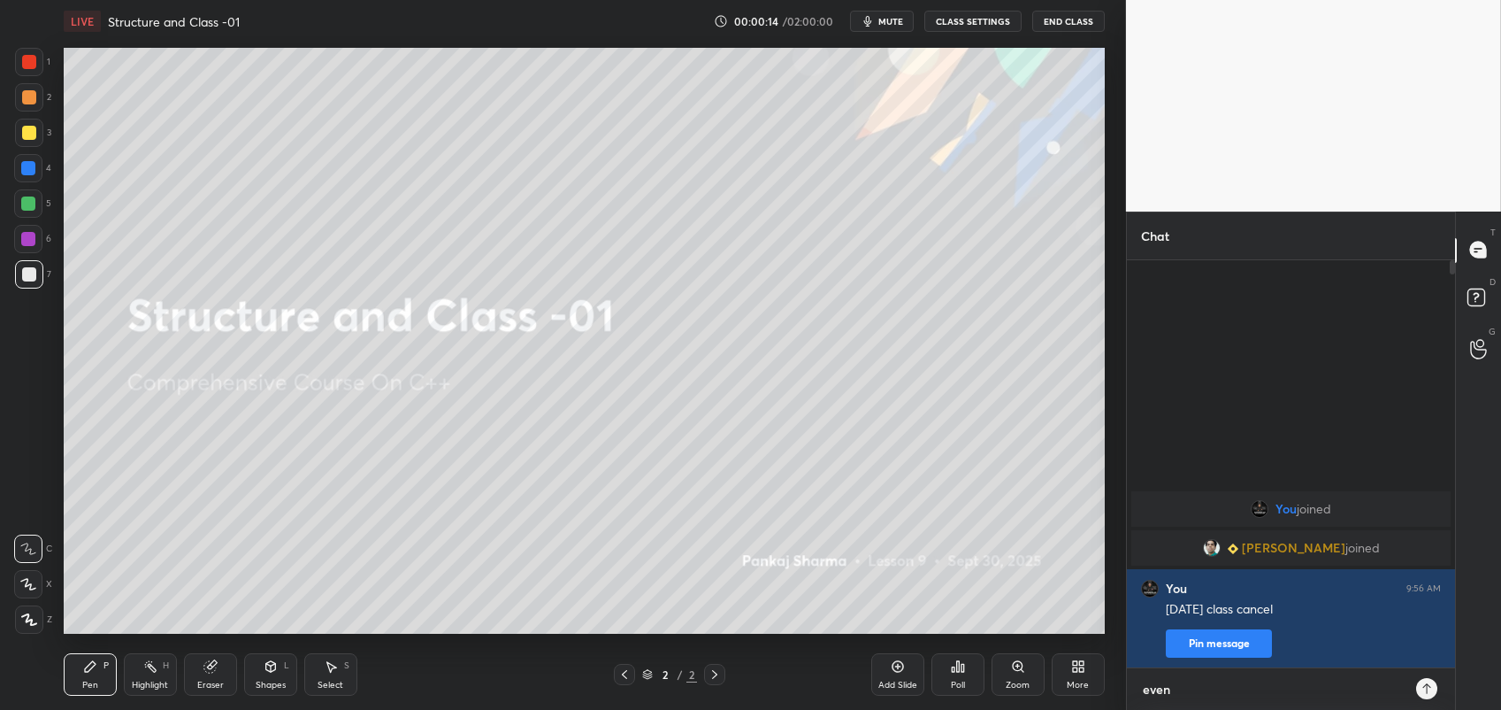
type textarea "x"
type textarea "evenin"
type textarea "x"
type textarea "evening"
type textarea "x"
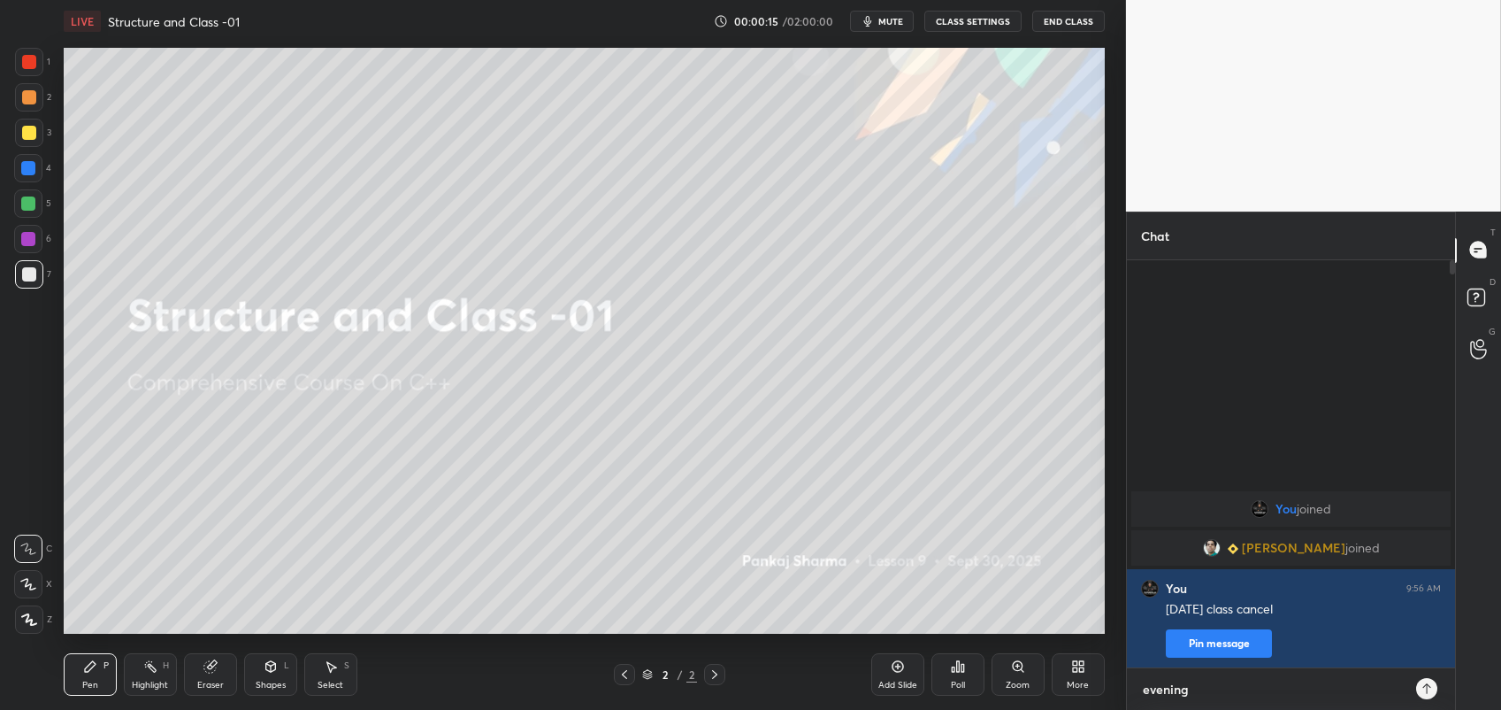
type textarea "evening"
type textarea "x"
type textarea "evening m"
type textarea "x"
type textarea "evening ma"
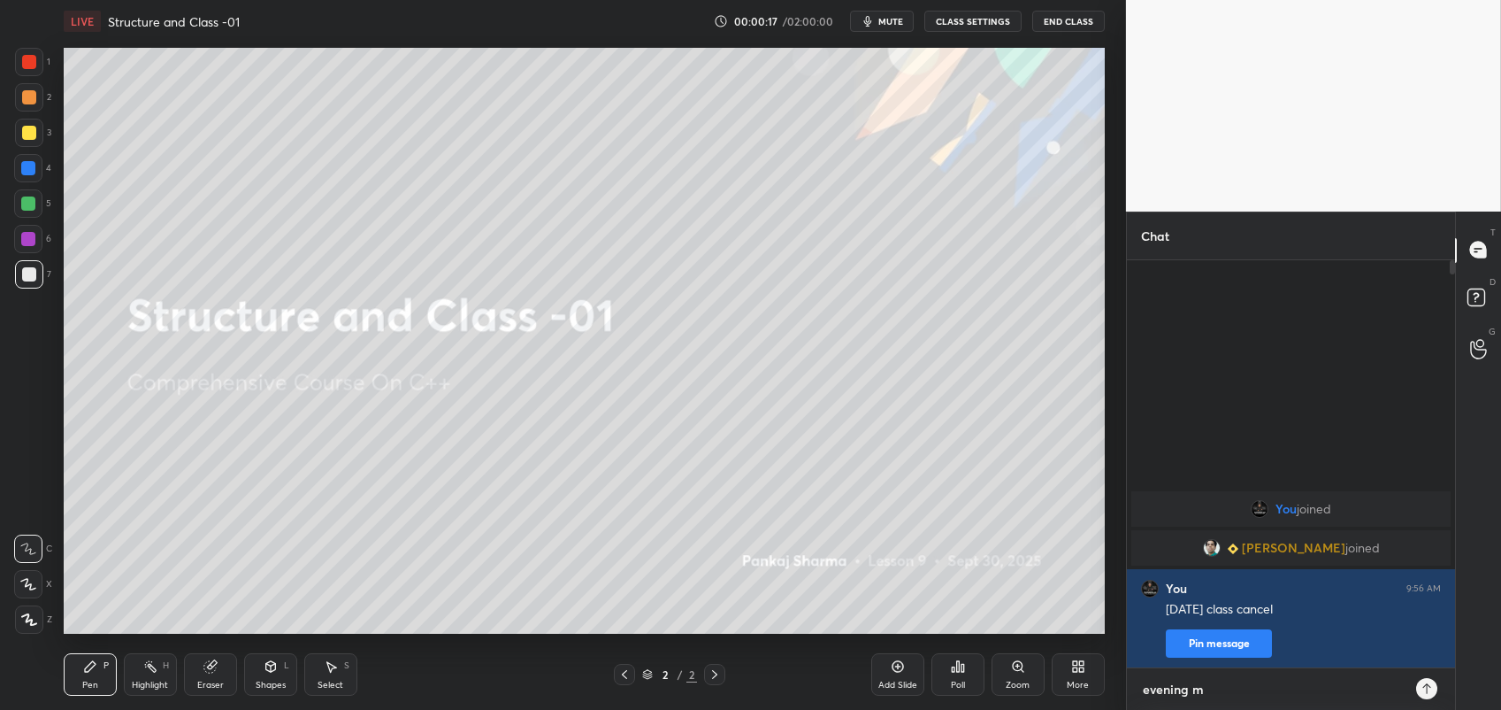
type textarea "x"
type textarea "evening mai"
type textarea "x"
type textarea "evening main"
type textarea "x"
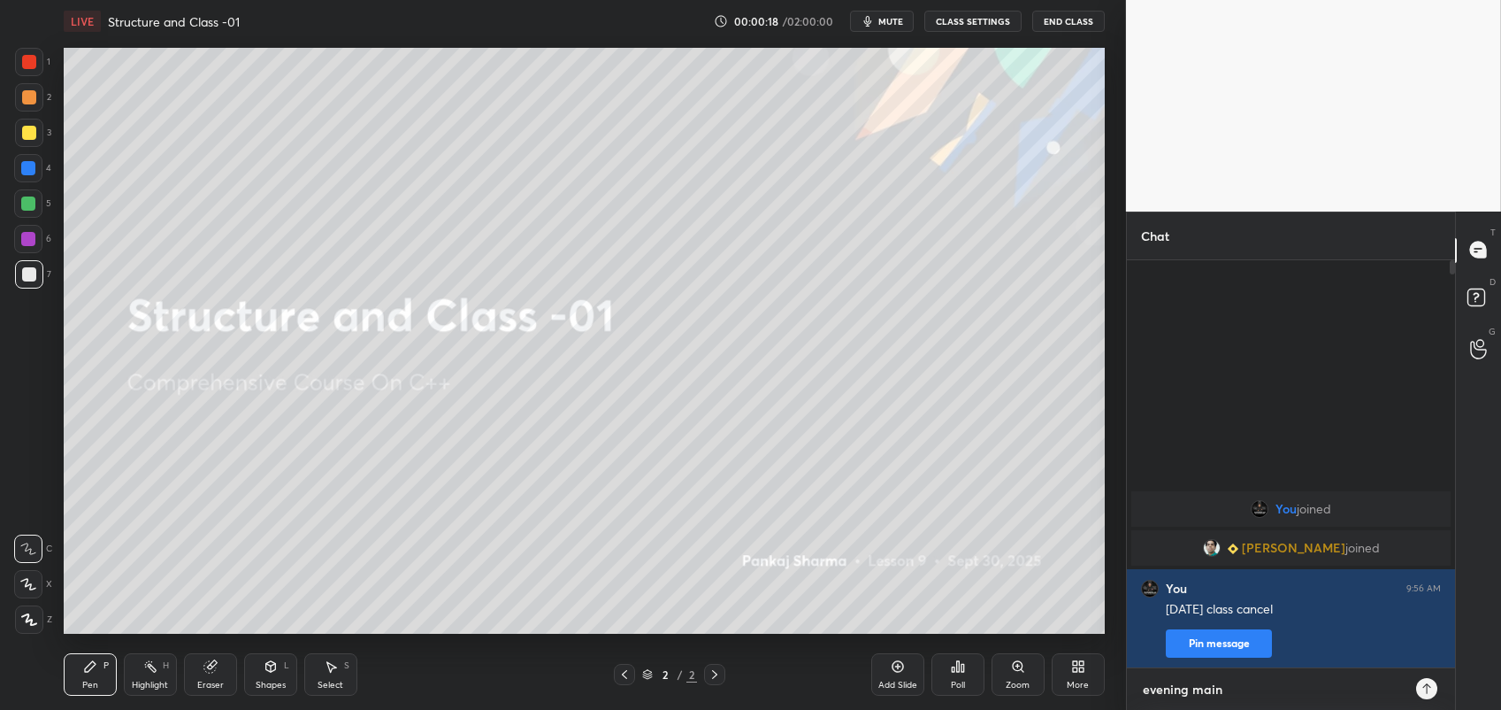
type textarea "evening main"
type textarea "x"
type textarea "evening main h"
type textarea "x"
type textarea "evening main ho"
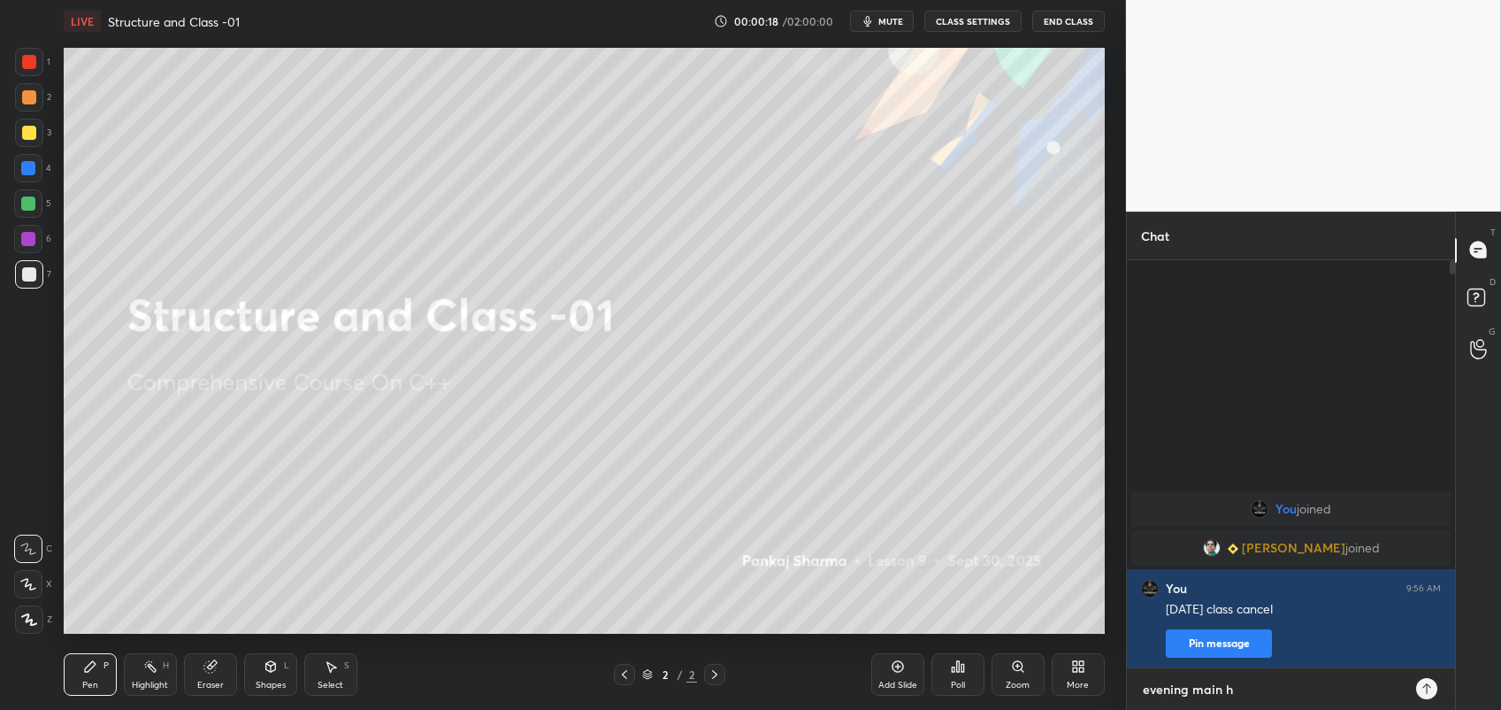
type textarea "x"
type textarea "evening main hog"
type textarea "x"
type textarea "evening main hogi"
type textarea "x"
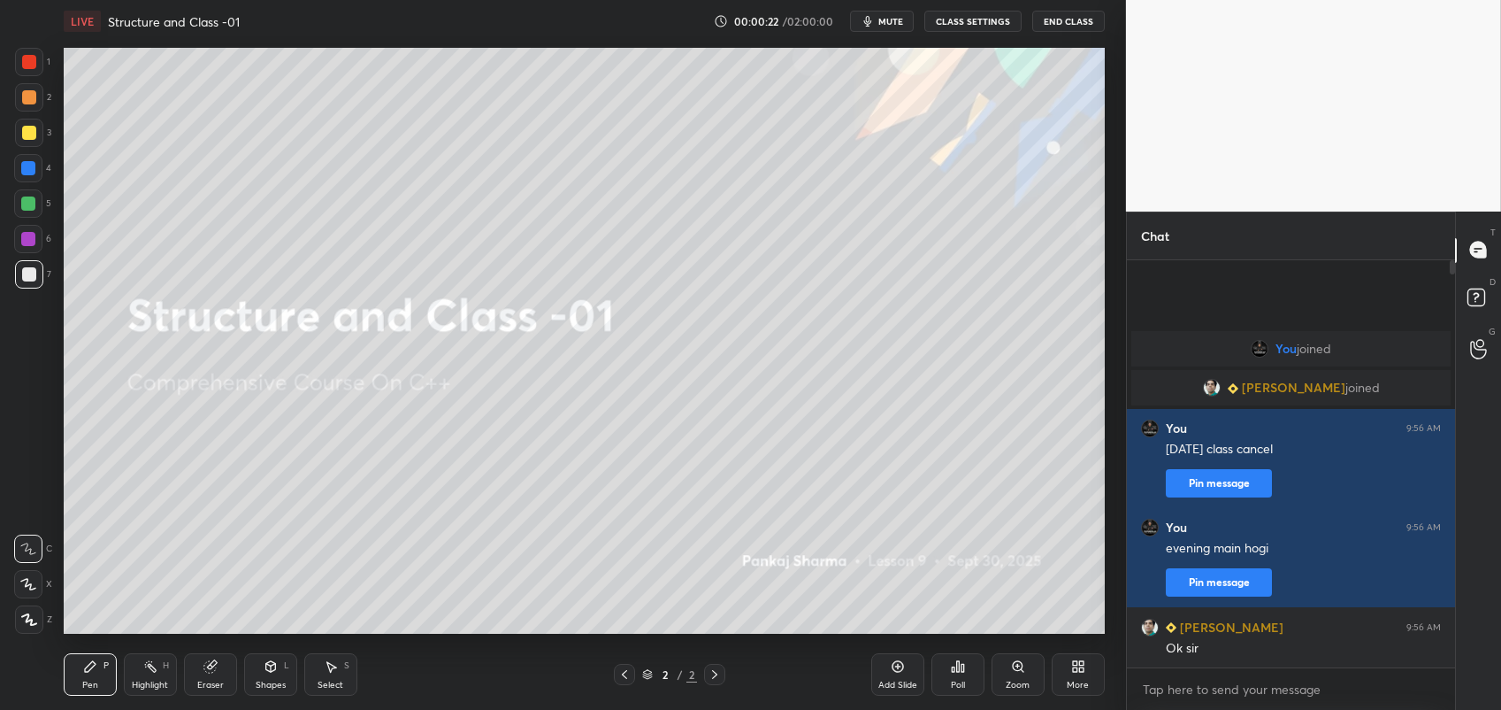
click at [1064, 27] on button "End Class" at bounding box center [1069, 21] width 73 height 21
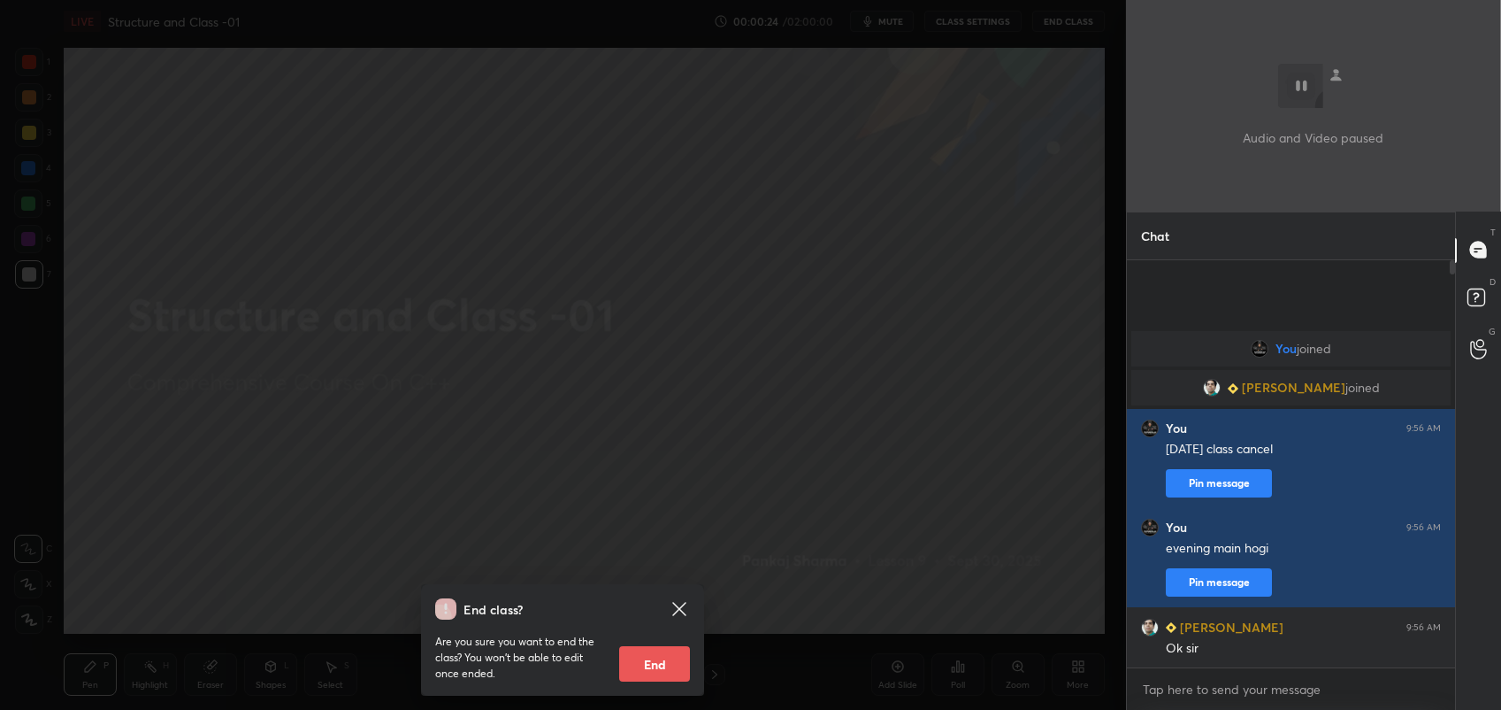
click at [637, 668] on button "End" at bounding box center [654, 663] width 71 height 35
type textarea "x"
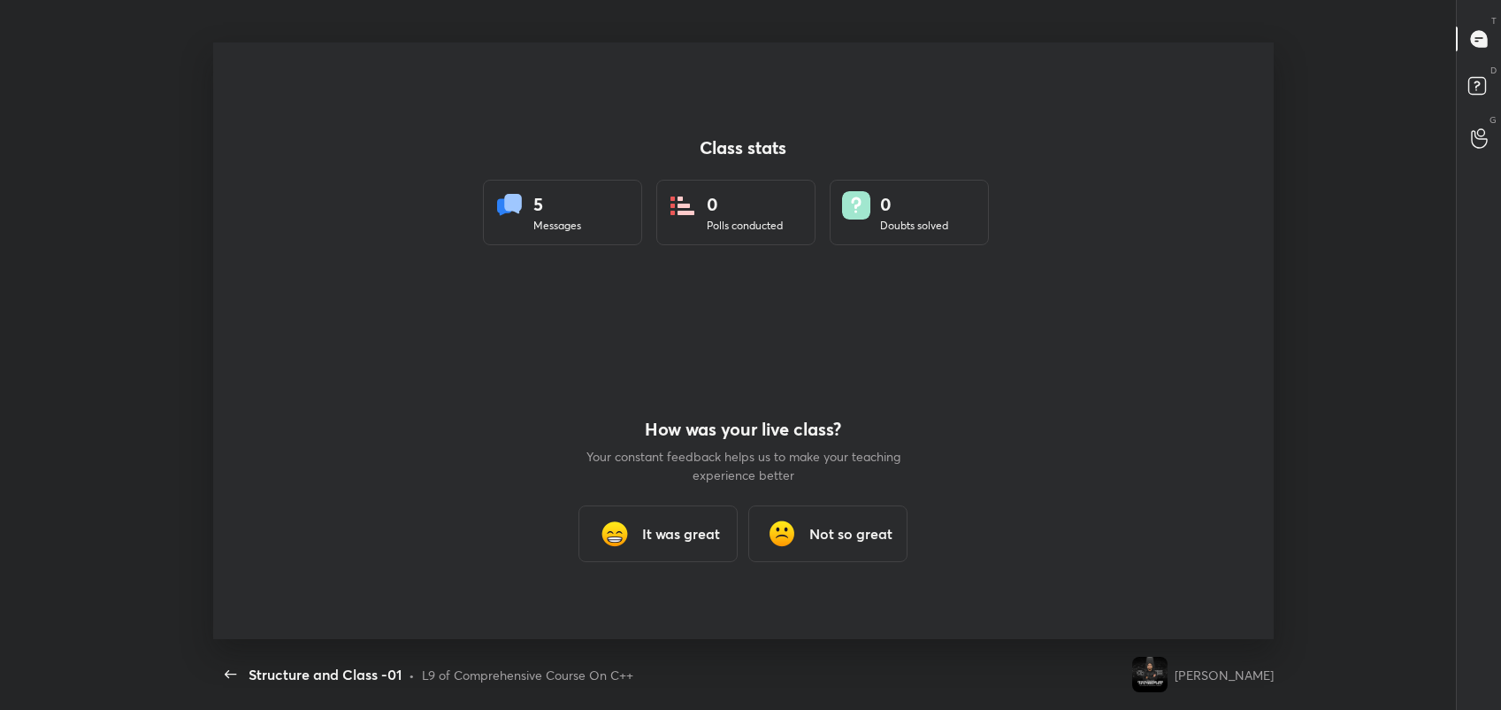
scroll to position [595, 1487]
click at [633, 546] on div "It was great" at bounding box center [659, 533] width 159 height 57
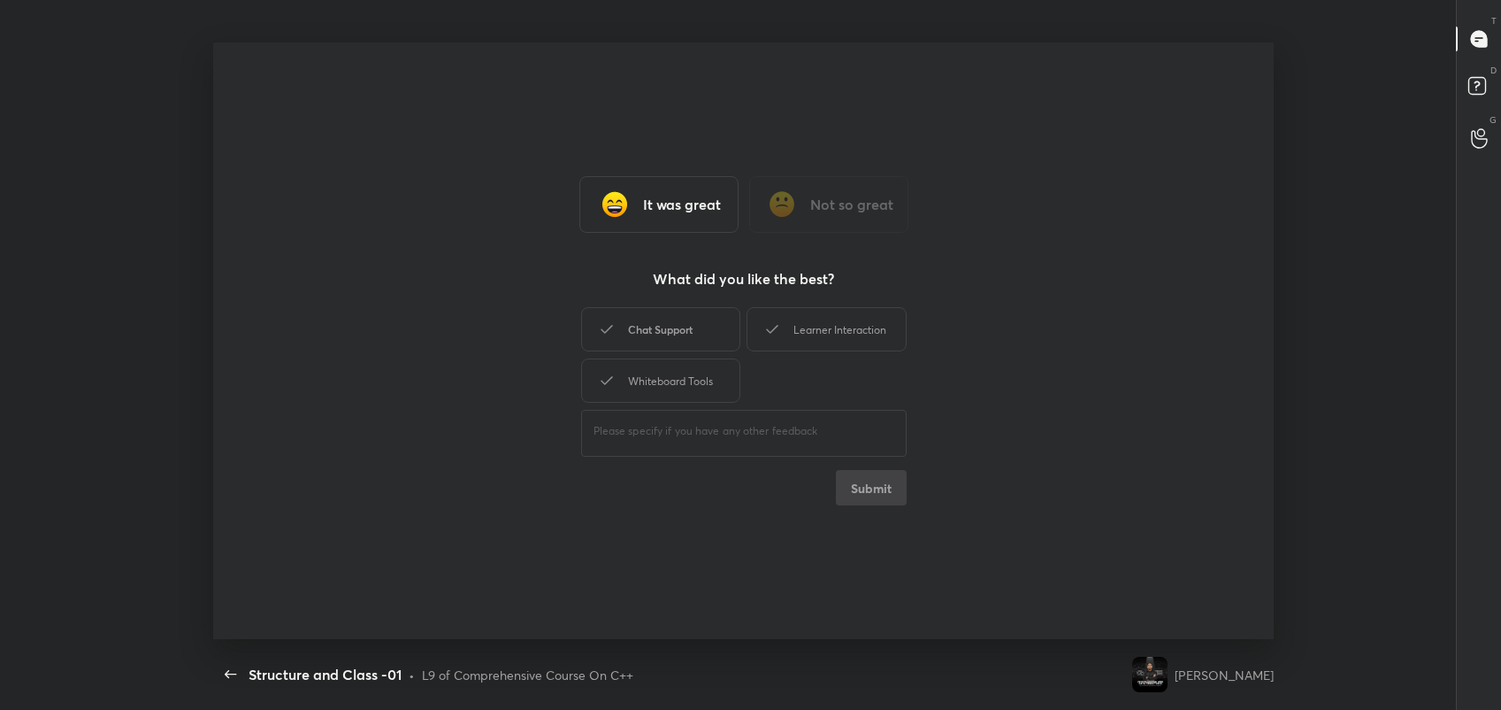
click at [639, 308] on div "Chat Support" at bounding box center [660, 329] width 159 height 44
click at [656, 361] on div "Whiteboard Tools" at bounding box center [660, 380] width 159 height 44
click at [820, 321] on div "Learner Interaction" at bounding box center [826, 329] width 159 height 44
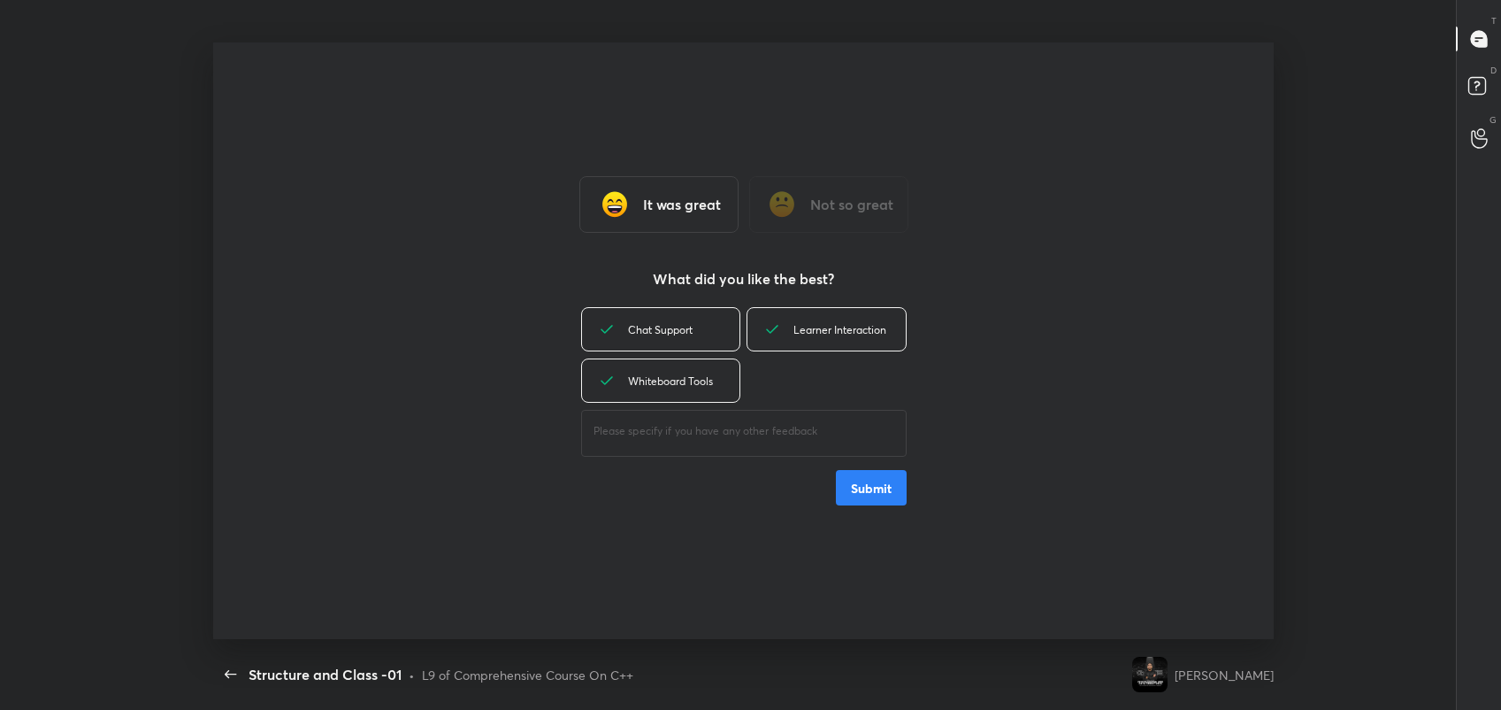
click at [854, 498] on button "Submit" at bounding box center [871, 487] width 71 height 35
